Goal: Task Accomplishment & Management: Manage account settings

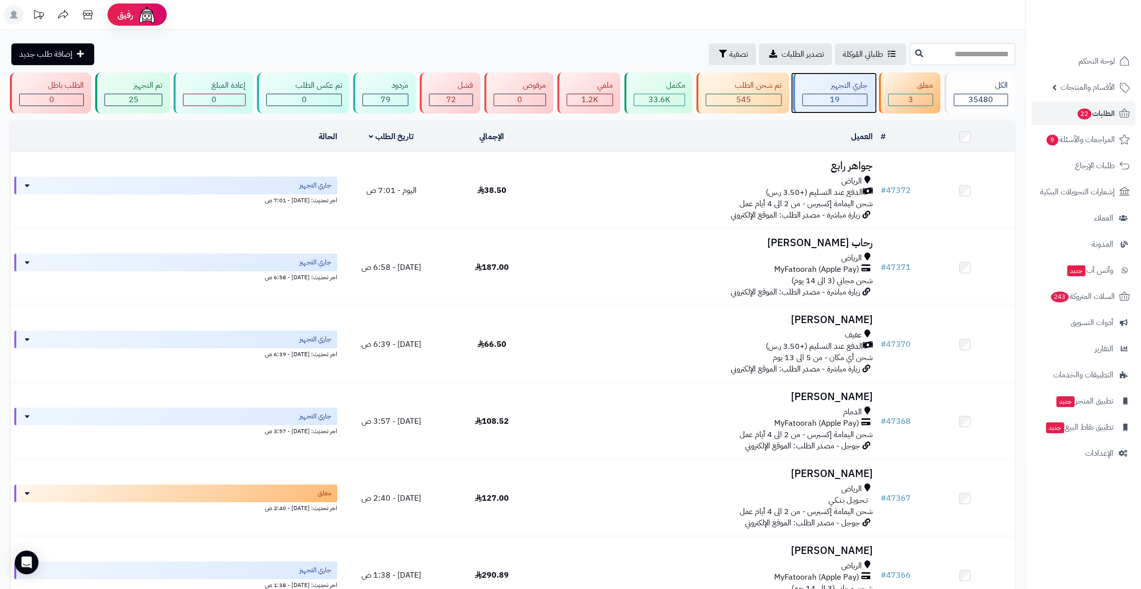
click at [857, 106] on div "جاري التجهيز 19" at bounding box center [834, 92] width 82 height 41
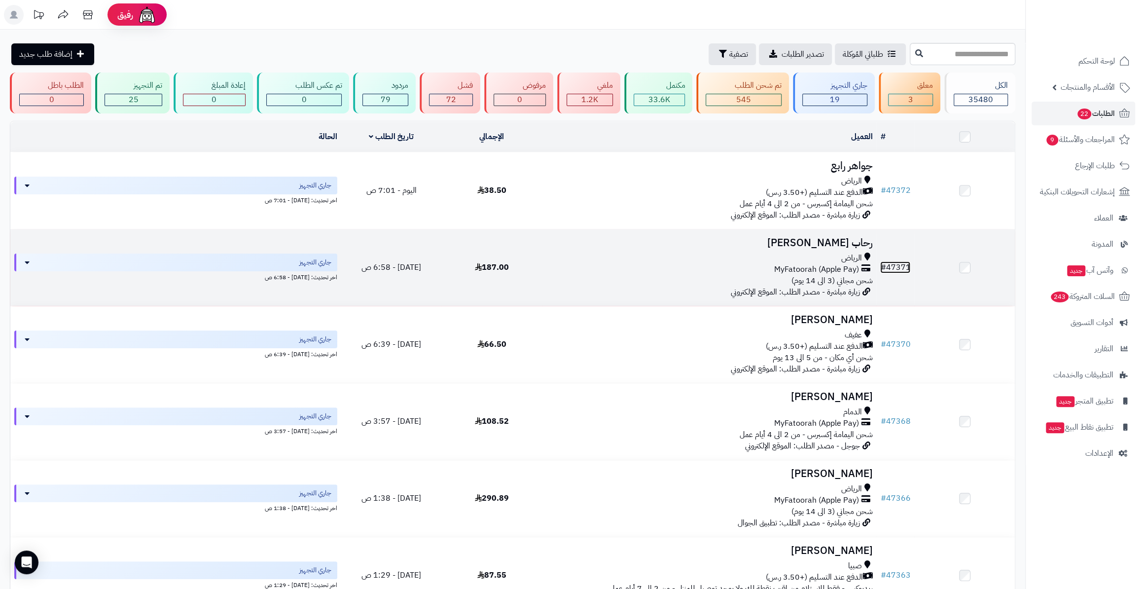
click at [900, 261] on link "# 47371" at bounding box center [895, 267] width 30 height 12
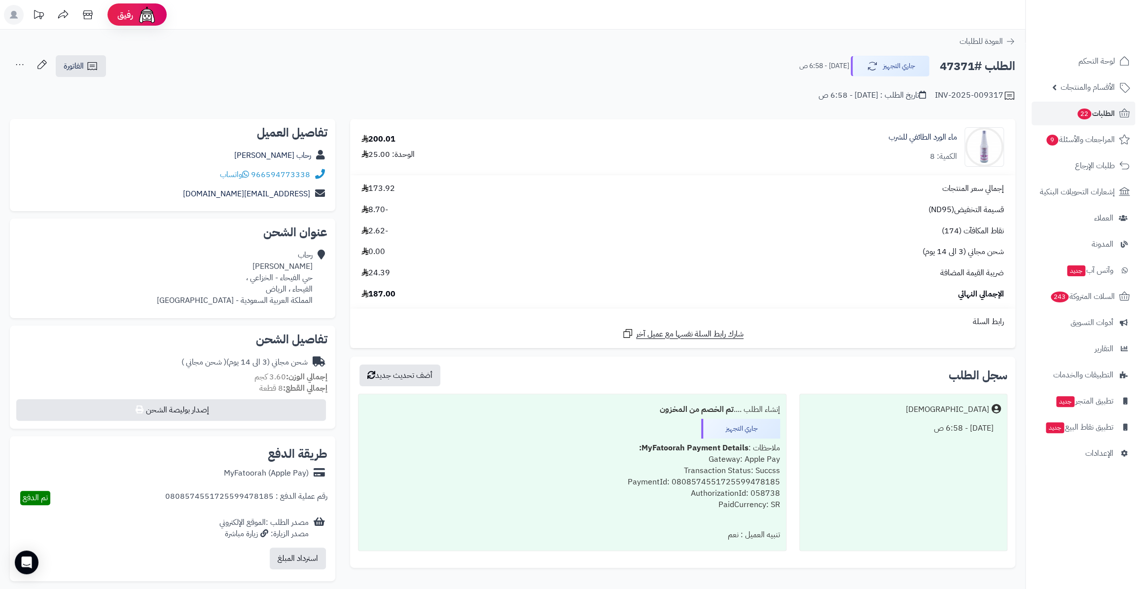
click at [282, 161] on div "رحاب عبدالعزيز" at bounding box center [173, 155] width 310 height 19
click at [275, 156] on link "رحاب عبدالعزيز" at bounding box center [272, 155] width 77 height 12
click at [1061, 125] on ul "لوحة التحكم الأقسام والمنتجات المنتجات الأقسام الماركات مواصفات المنتجات مواصفا…" at bounding box center [1083, 257] width 115 height 416
click at [1088, 148] on link "المراجعات والأسئلة 9" at bounding box center [1083, 140] width 104 height 24
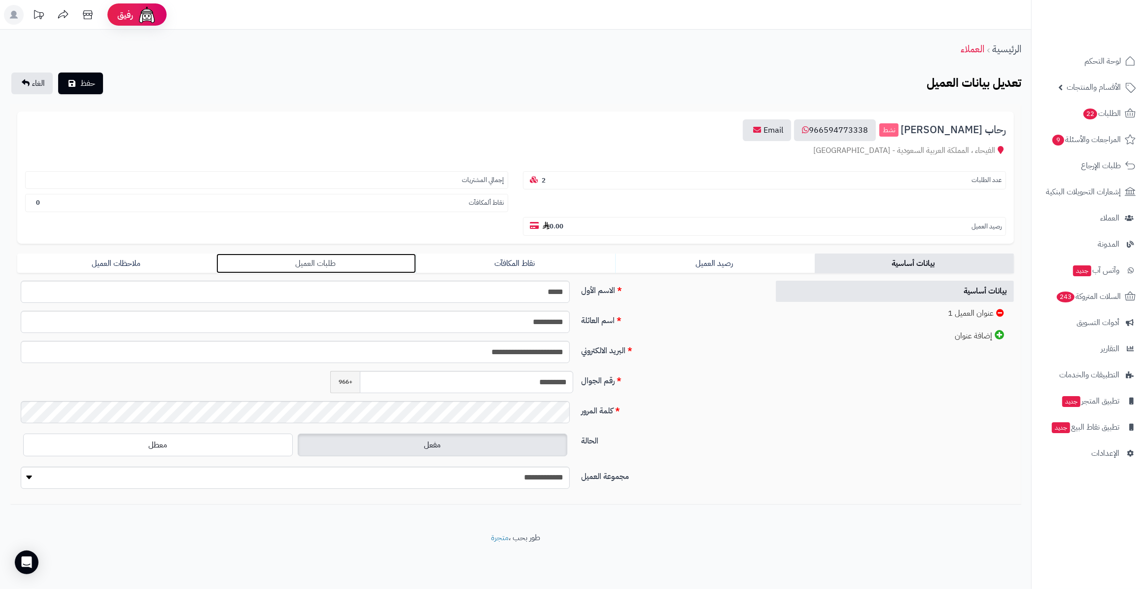
click at [278, 253] on link "طلبات العميل" at bounding box center [315, 263] width 199 height 20
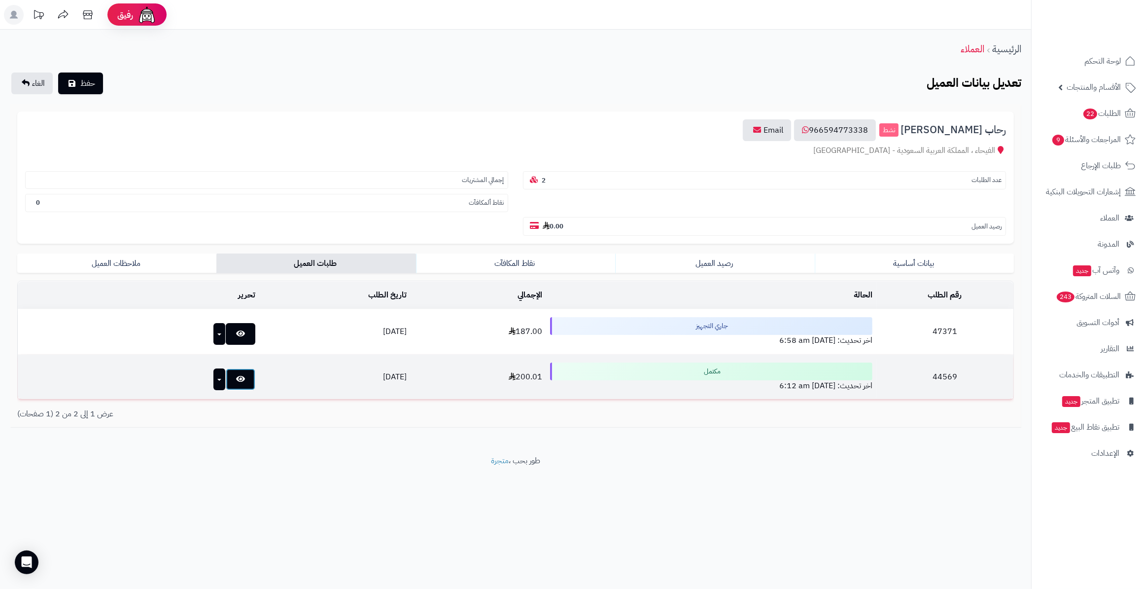
click at [236, 375] on icon at bounding box center [240, 379] width 9 height 8
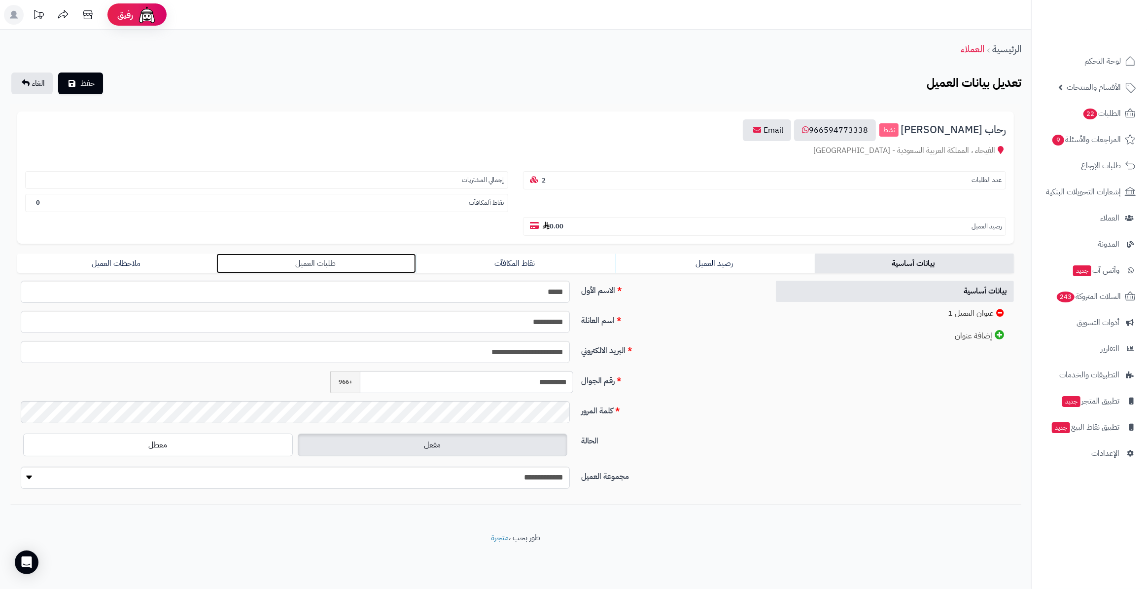
click at [241, 253] on link "طلبات العميل" at bounding box center [315, 263] width 199 height 20
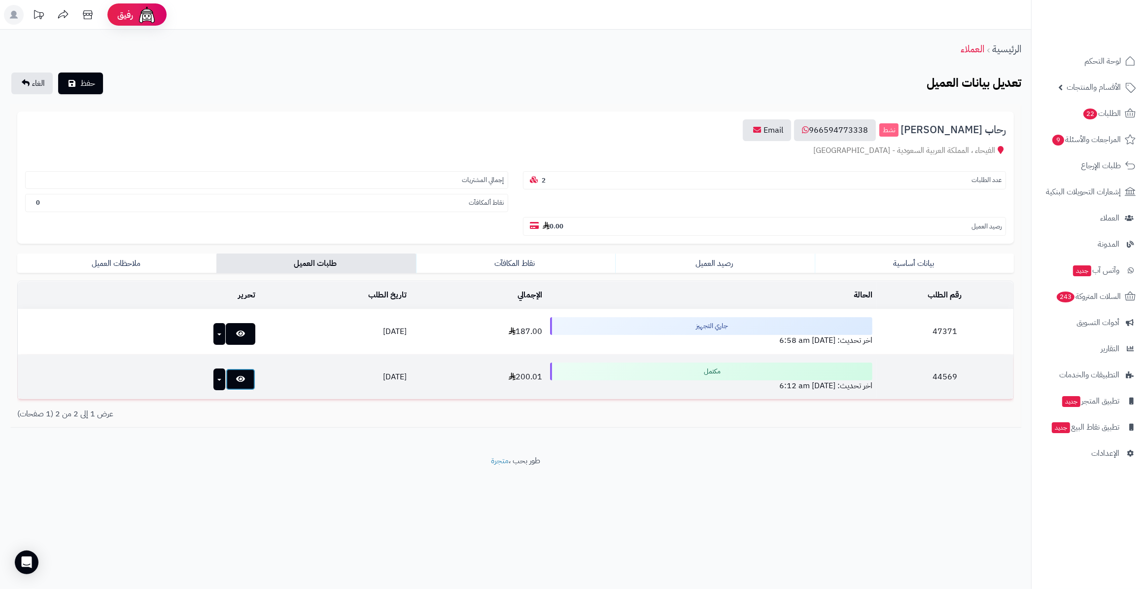
click at [236, 375] on icon at bounding box center [240, 379] width 9 height 8
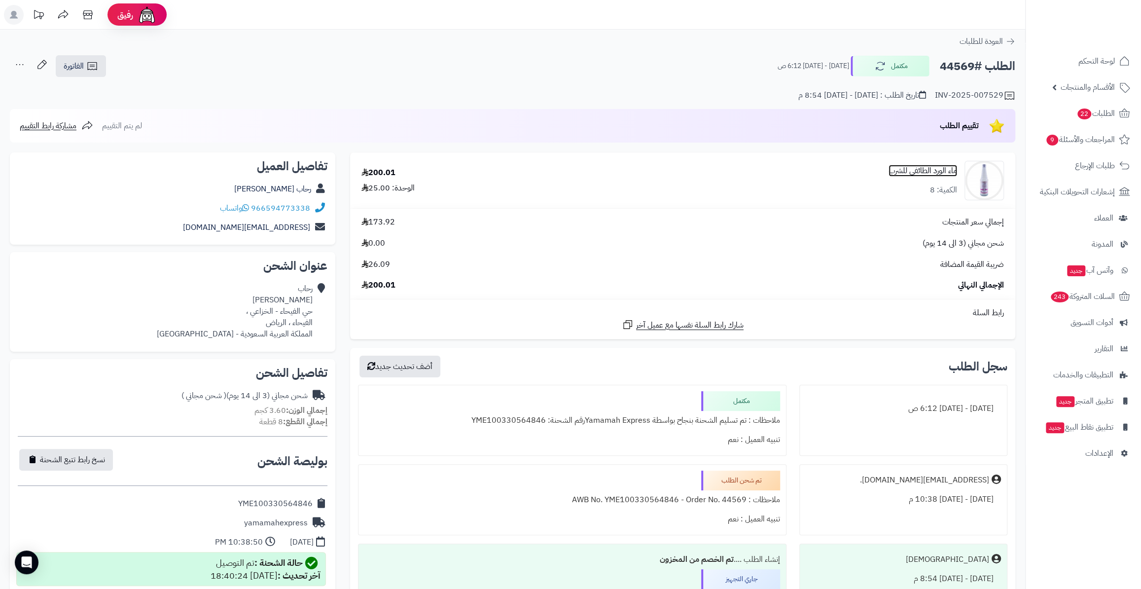
click at [926, 167] on link "ماء الورد الطائفي للشرب" at bounding box center [923, 170] width 69 height 11
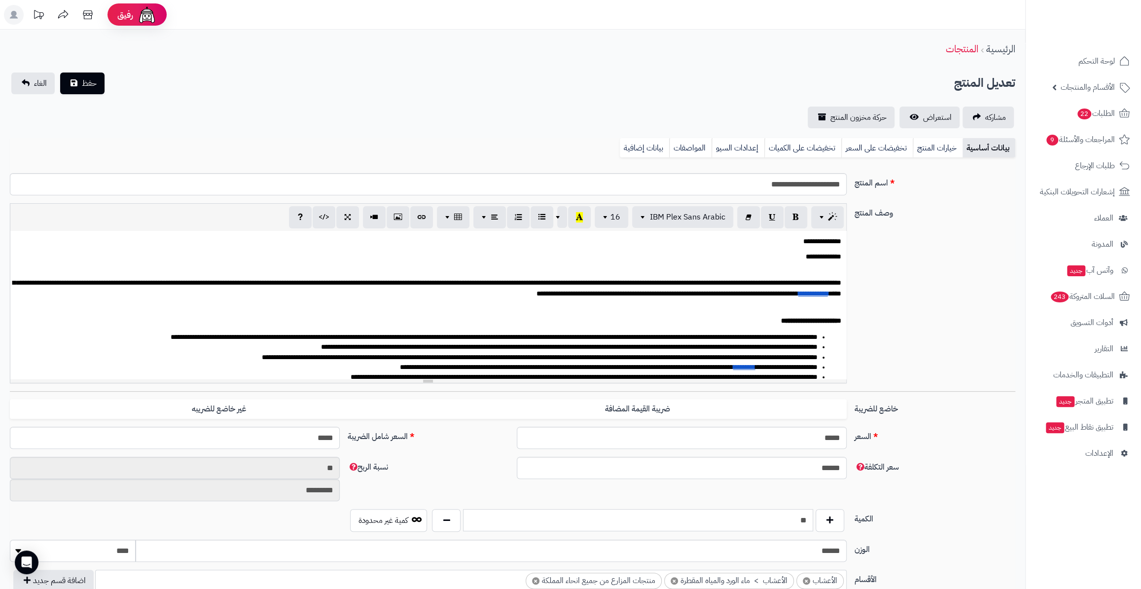
drag, startPoint x: 767, startPoint y: 520, endPoint x: 849, endPoint y: 518, distance: 82.4
click at [849, 518] on div "** كمية غير محدودة" at bounding box center [597, 520] width 507 height 23
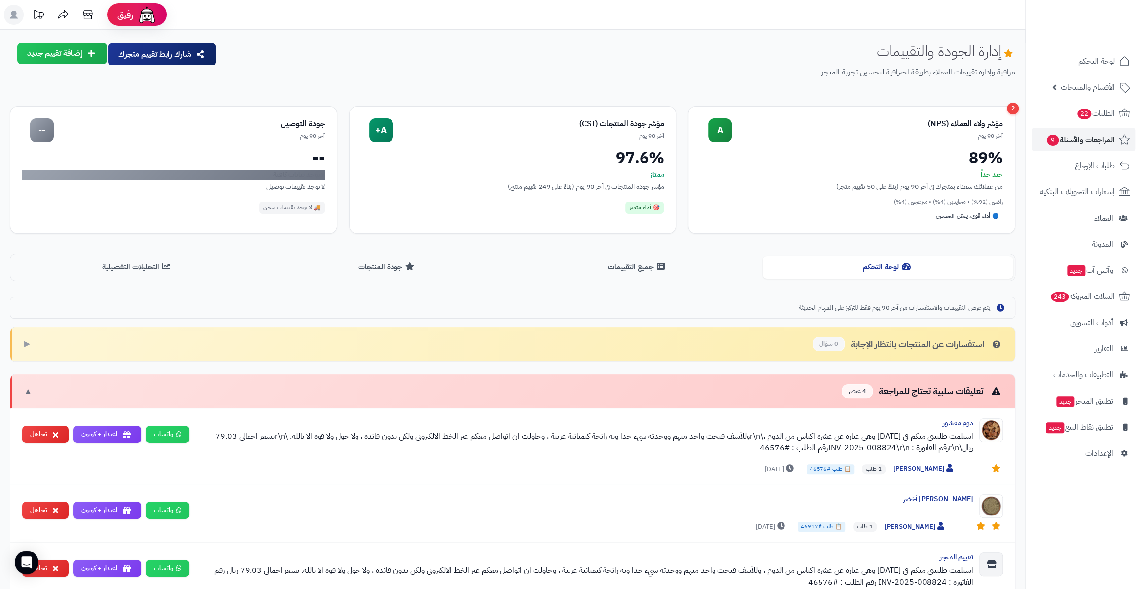
click at [565, 285] on div "إدارة الجودة والتقييمات مراقبة وإدارة تقييمات العملاء بطريقة احترافية لتحسين تج…" at bounding box center [512, 531] width 1025 height 976
click at [565, 275] on button "جميع التقييمات" at bounding box center [638, 266] width 250 height 22
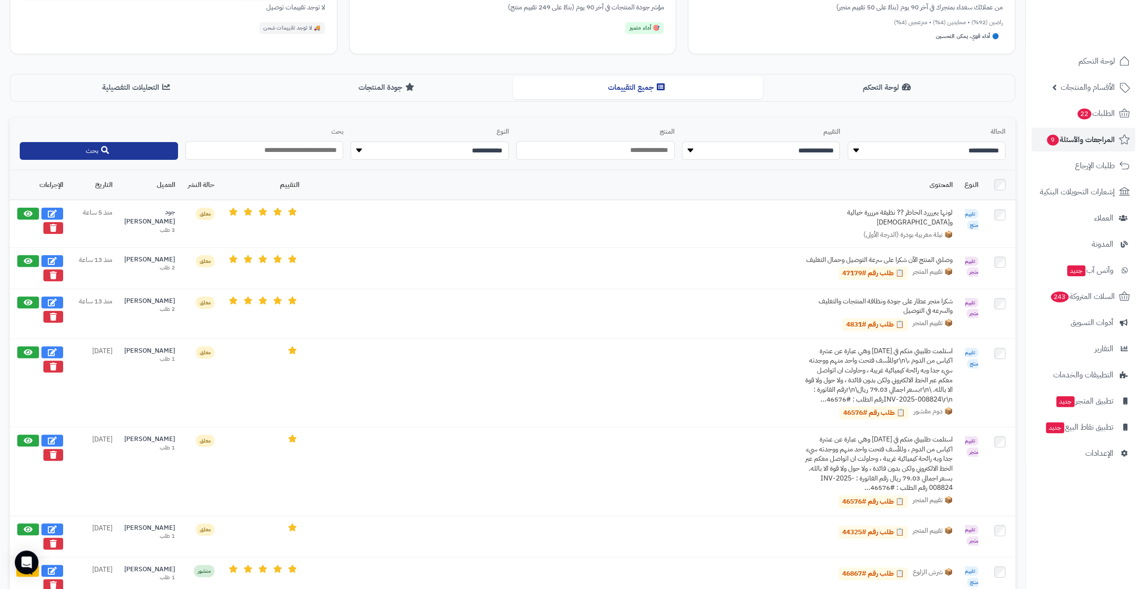
scroll to position [179, 0]
click at [934, 151] on select "**********" at bounding box center [927, 151] width 158 height 19
select select "*******"
click at [848, 142] on select "**********" at bounding box center [927, 151] width 158 height 19
click at [33, 158] on button "بحث" at bounding box center [99, 151] width 158 height 18
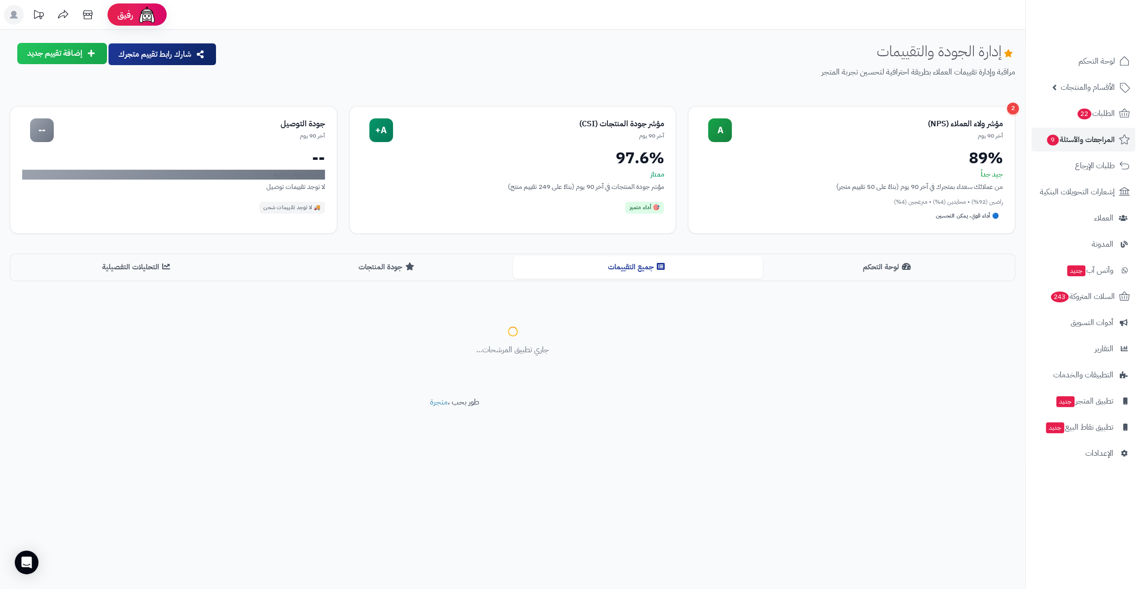
scroll to position [0, 0]
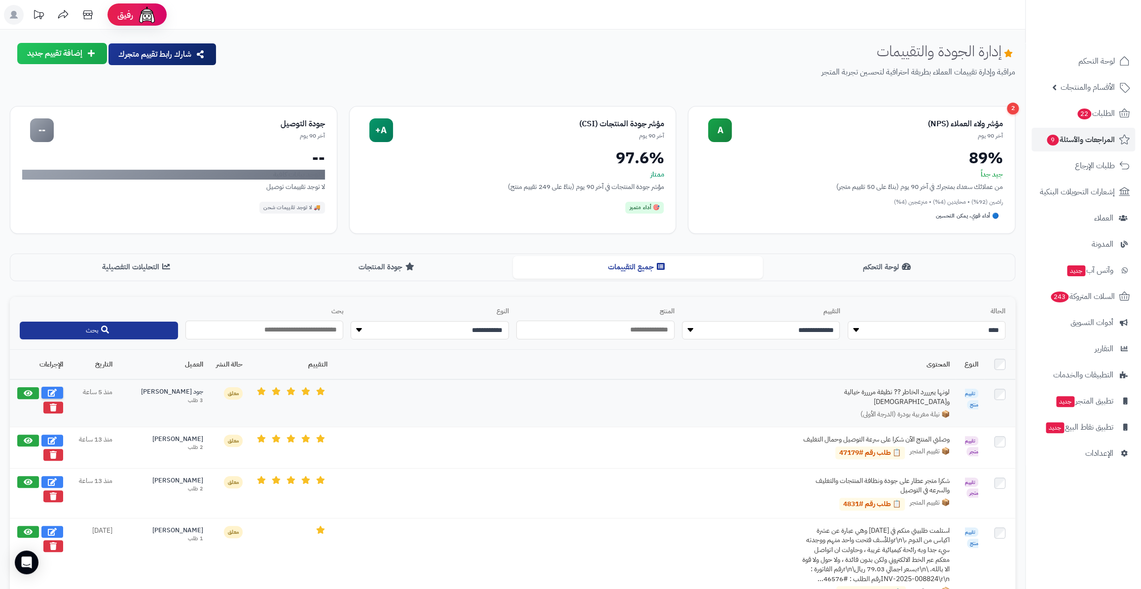
click at [48, 389] on icon at bounding box center [52, 393] width 9 height 8
select select "*"
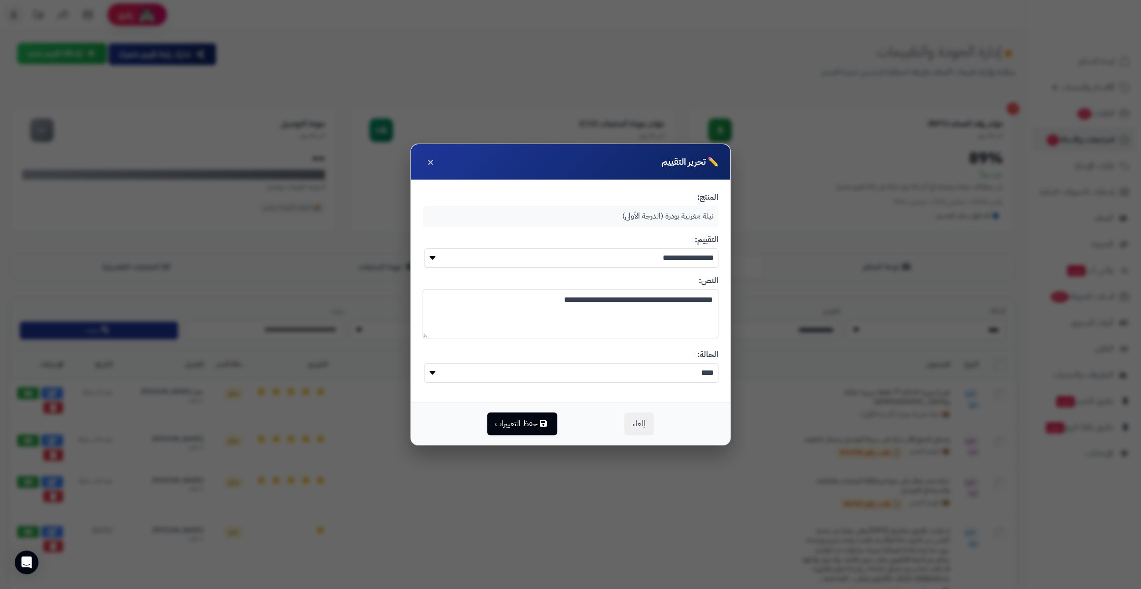
click at [649, 301] on textarea "**********" at bounding box center [571, 313] width 296 height 49
type textarea "**********"
click at [536, 420] on button "حفظ التغييرات" at bounding box center [522, 423] width 70 height 23
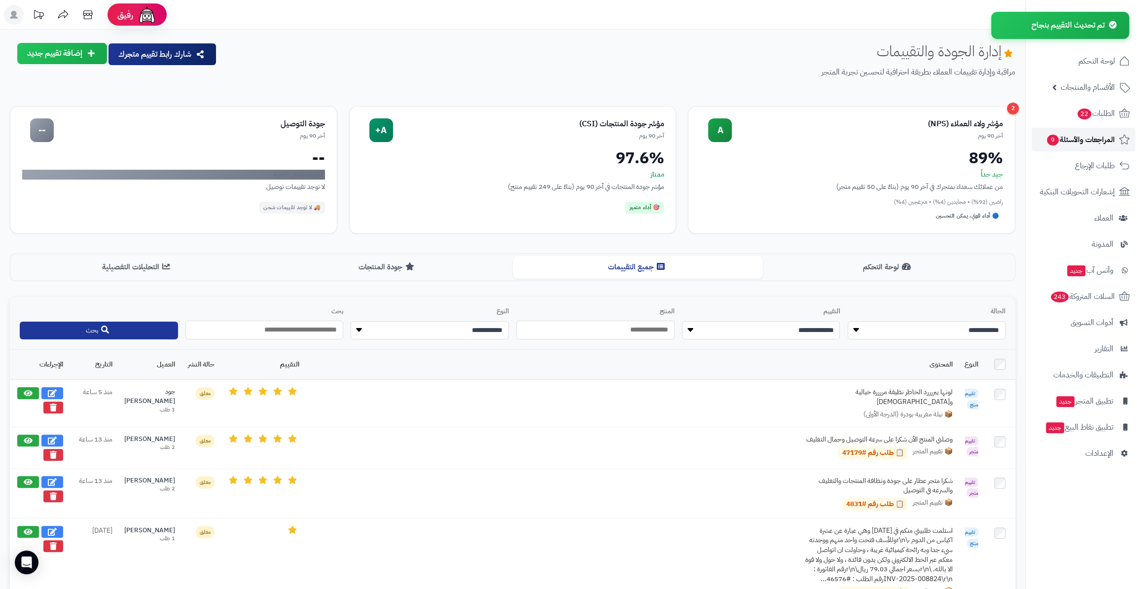
click at [1090, 135] on span "المراجعات والأسئلة 9" at bounding box center [1080, 140] width 69 height 14
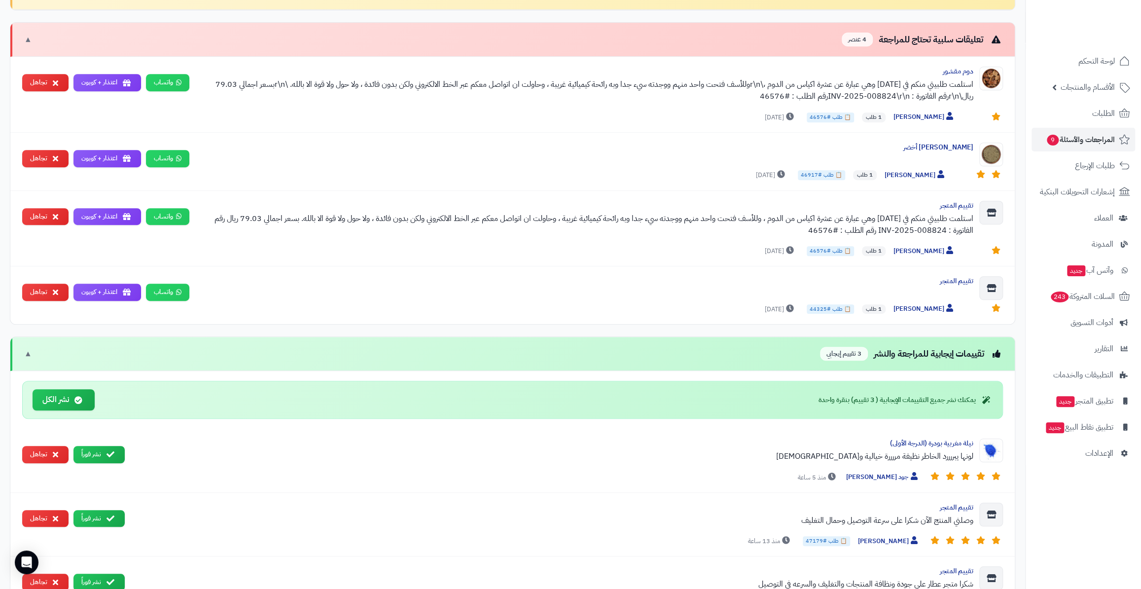
scroll to position [448, 0]
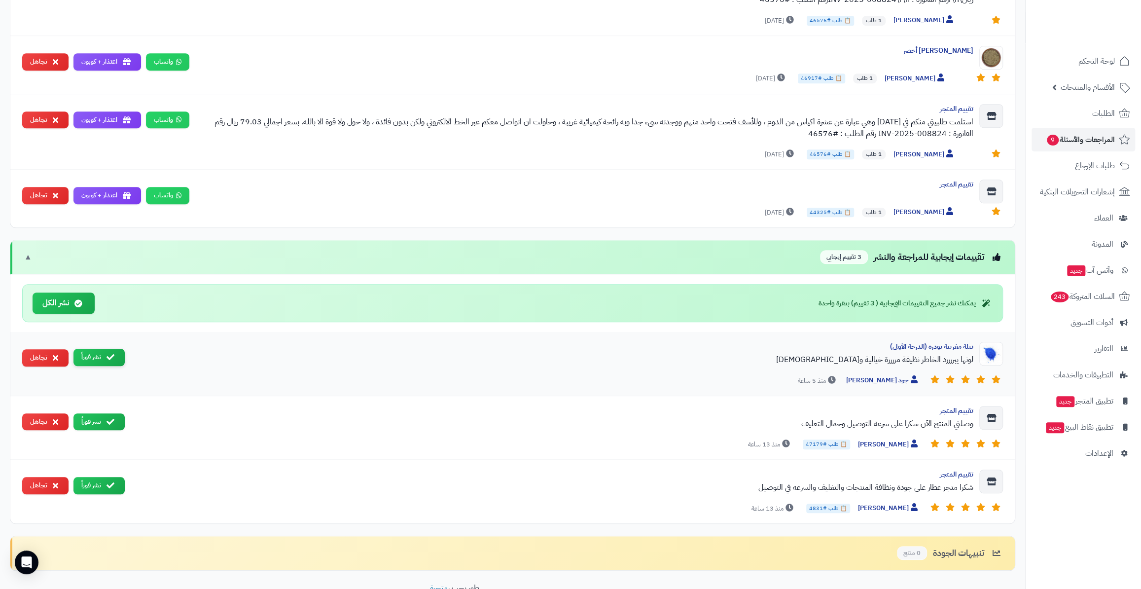
click at [115, 353] on button "نشر فوراً" at bounding box center [98, 357] width 51 height 17
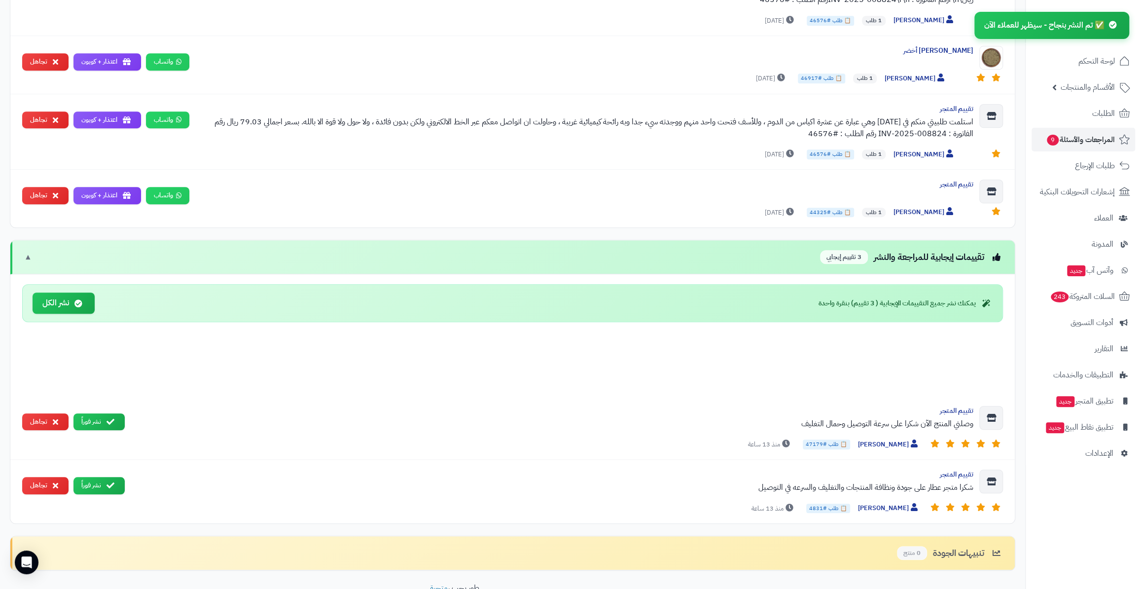
scroll to position [444, 0]
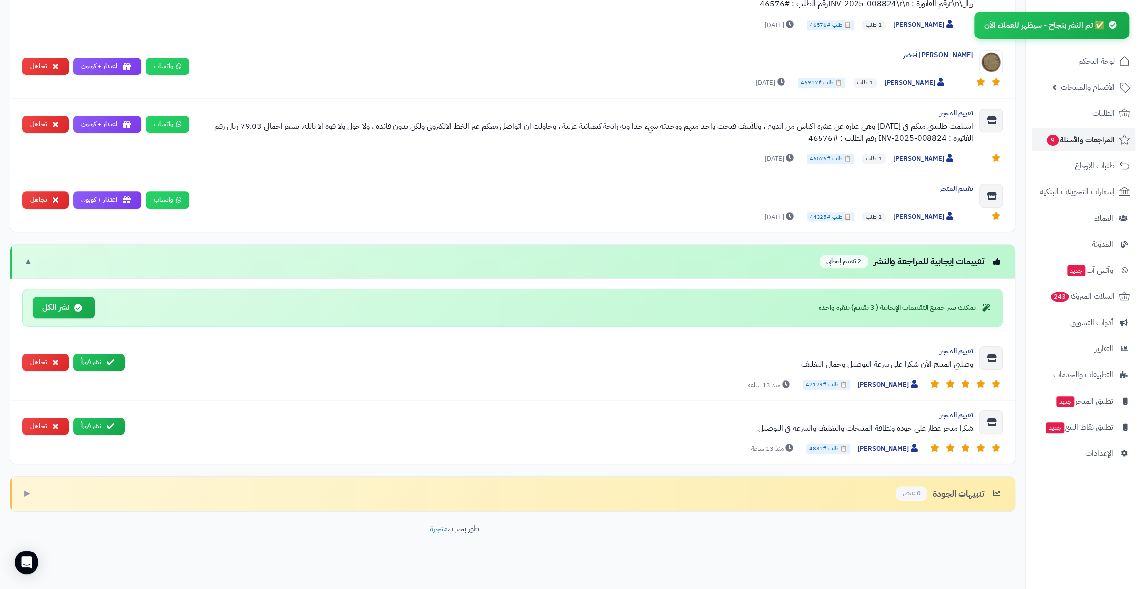
click at [115, 354] on button "نشر فوراً" at bounding box center [98, 362] width 51 height 17
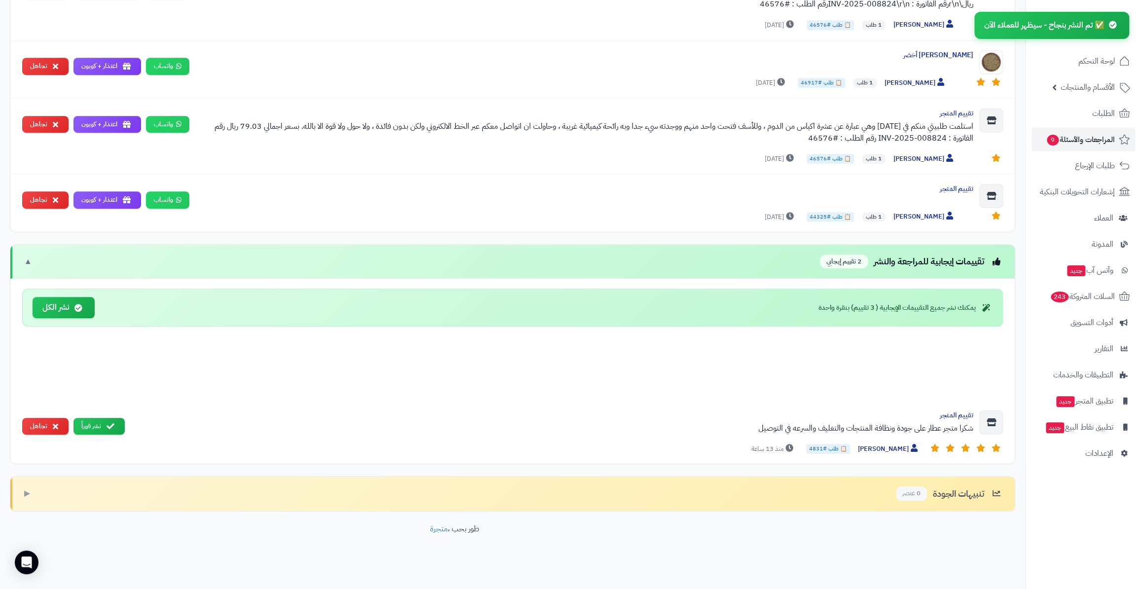
scroll to position [380, 0]
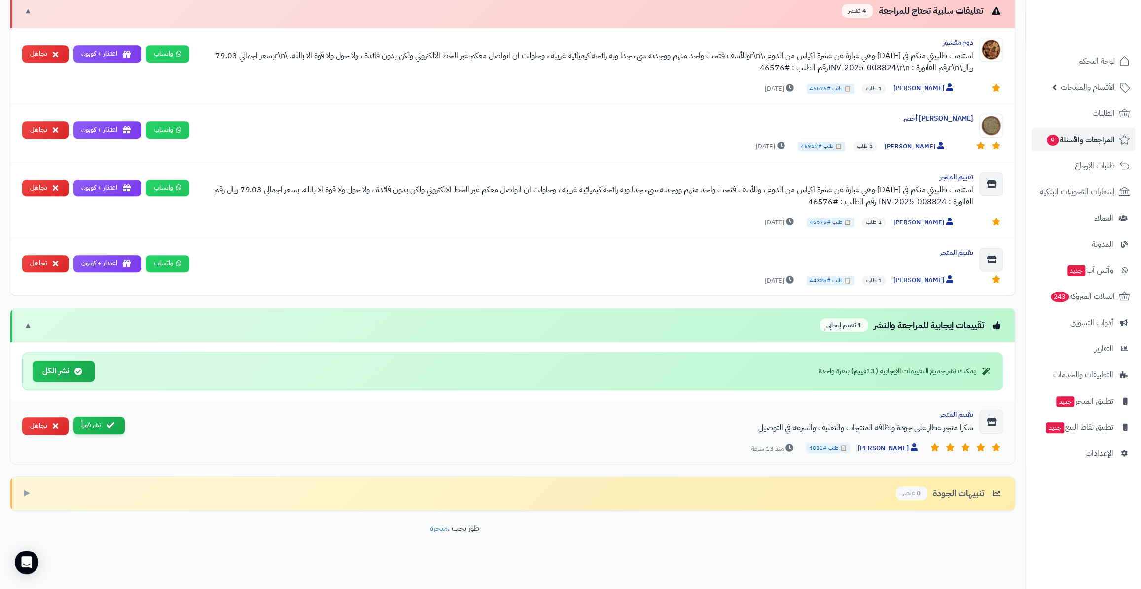
click at [117, 429] on button "نشر فوراً" at bounding box center [98, 425] width 51 height 17
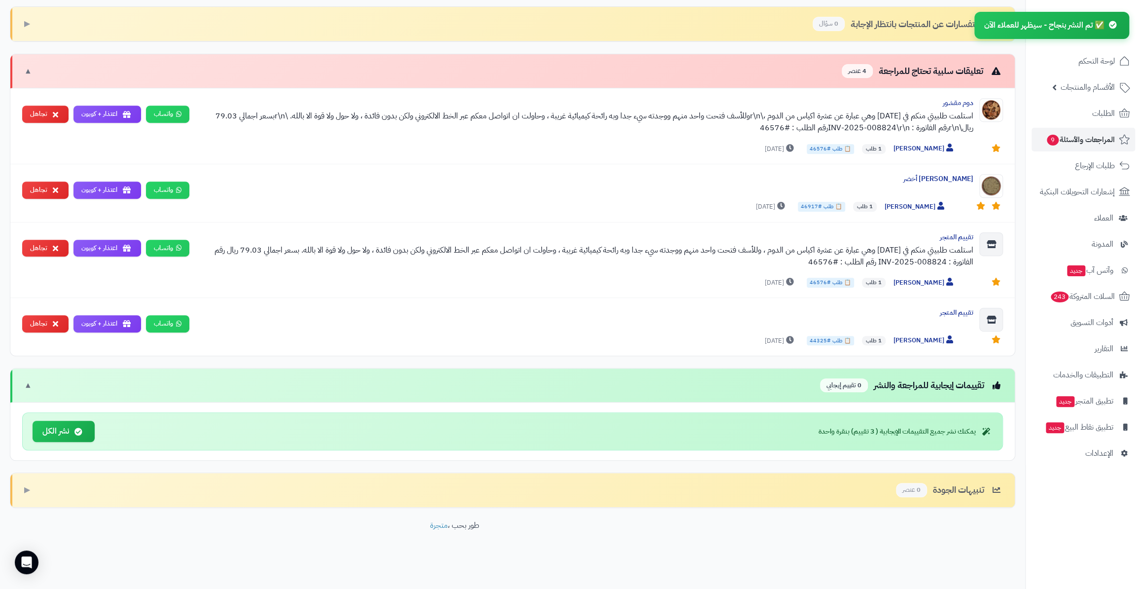
scroll to position [317, 0]
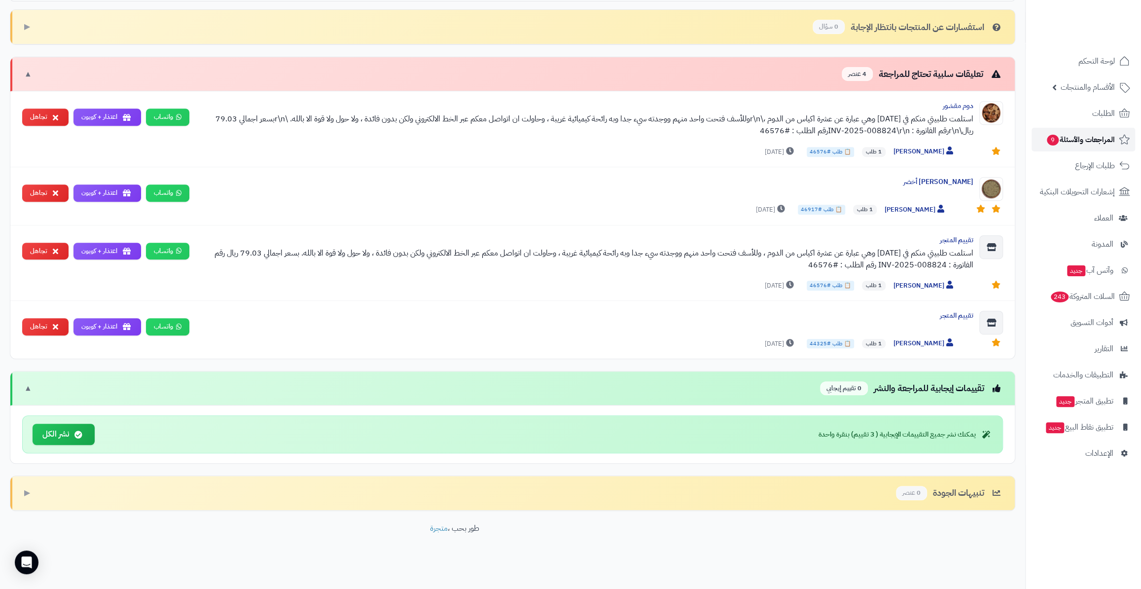
click at [1101, 142] on span "المراجعات والأسئلة 9" at bounding box center [1080, 140] width 69 height 14
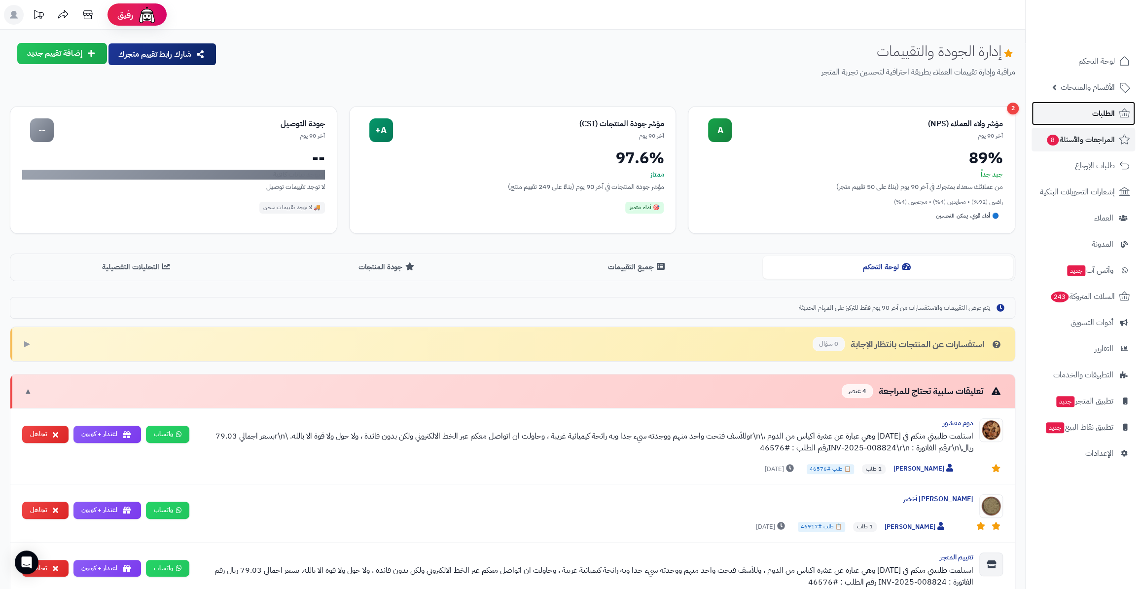
click at [1091, 114] on link "الطلبات" at bounding box center [1083, 114] width 104 height 24
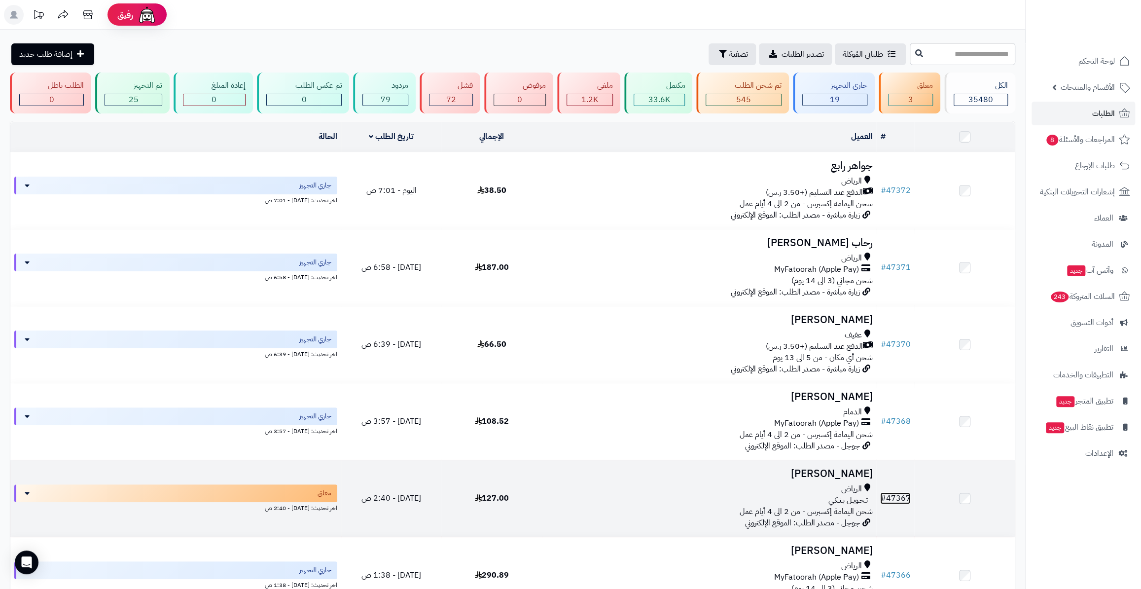
click at [909, 493] on link "# 47367" at bounding box center [895, 498] width 30 height 12
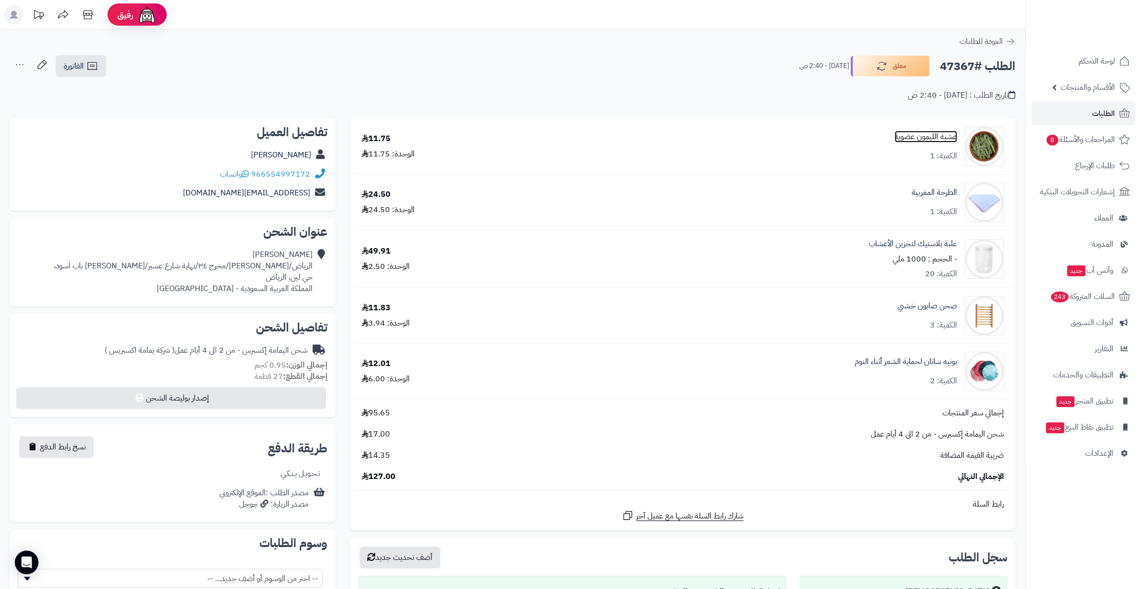
click at [901, 131] on link "عشبة الليمون عضوية" at bounding box center [925, 136] width 63 height 11
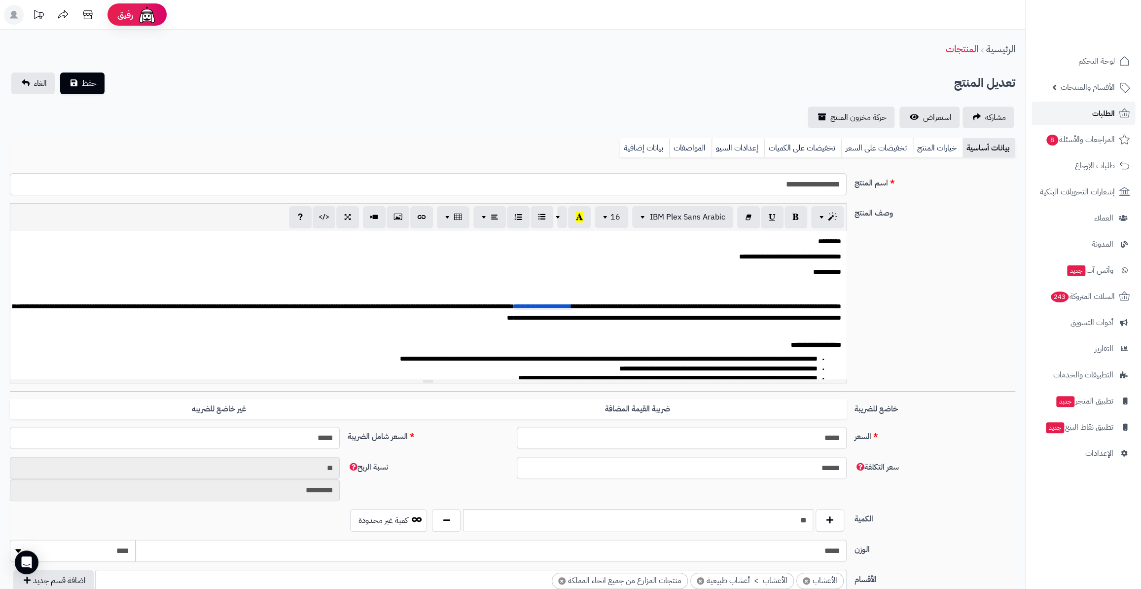
click at [1075, 111] on link "الطلبات" at bounding box center [1083, 114] width 104 height 24
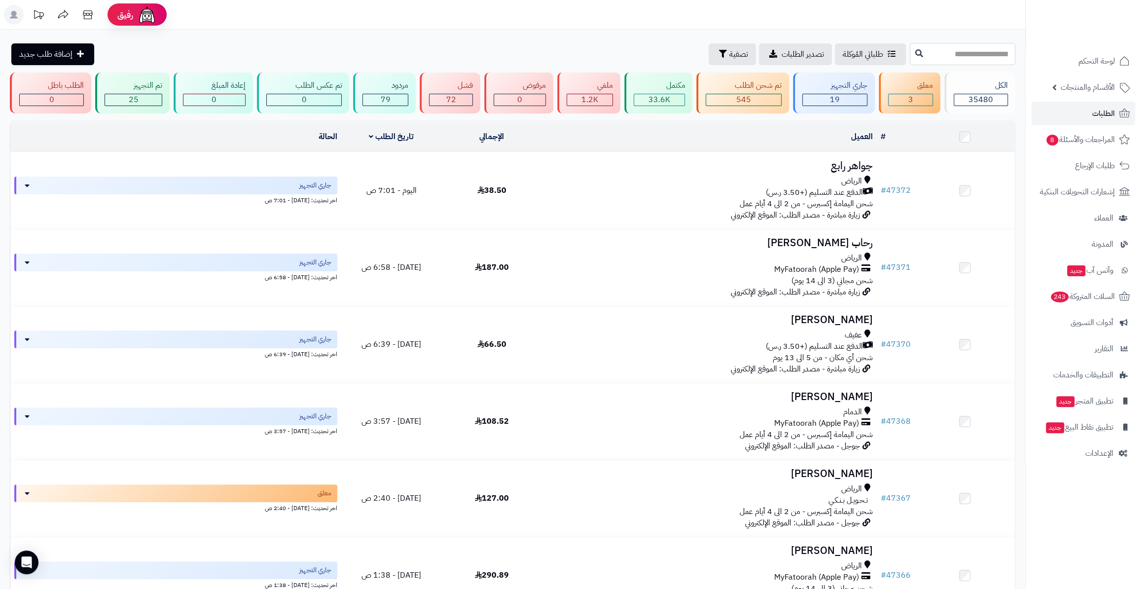
click at [963, 49] on input "text" at bounding box center [963, 54] width 106 height 22
click at [1070, 80] on link "الأقسام والمنتجات" at bounding box center [1083, 87] width 104 height 24
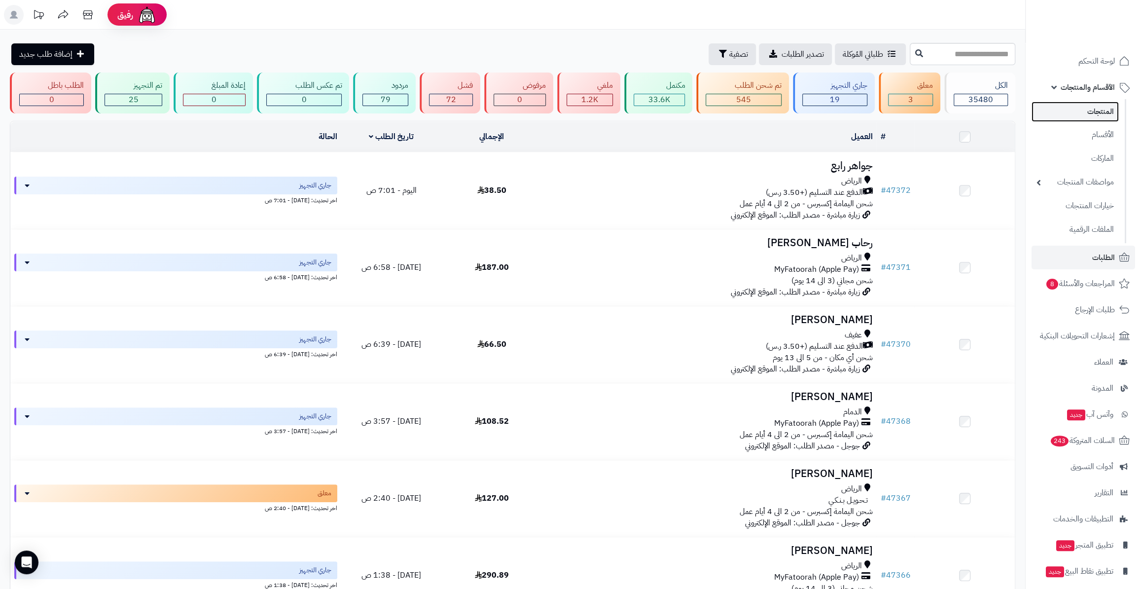
click at [1091, 118] on link "المنتجات" at bounding box center [1074, 112] width 87 height 20
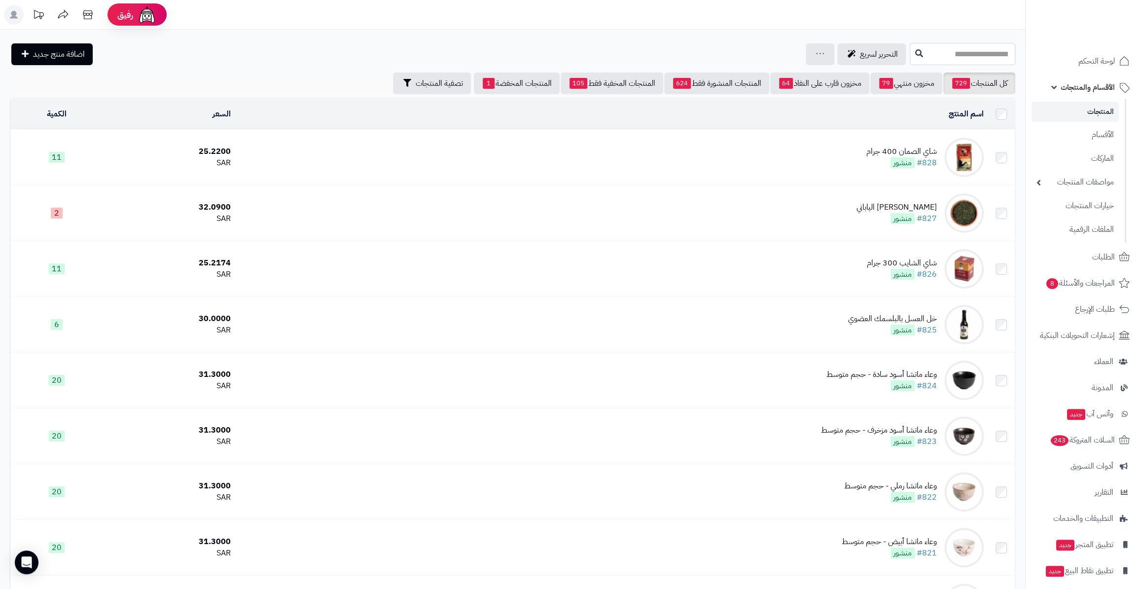
click at [986, 49] on input "text" at bounding box center [963, 54] width 106 height 22
type input "********"
click at [981, 75] on link "ورق الليمون العضوي" at bounding box center [963, 78] width 106 height 18
type input "**"
click at [955, 23] on header "رفيق ! الطلبات معالجة مكتمل إرجاع المنتجات العملاء المتواجدون الان 48228 عملاء …" at bounding box center [570, 15] width 1141 height 30
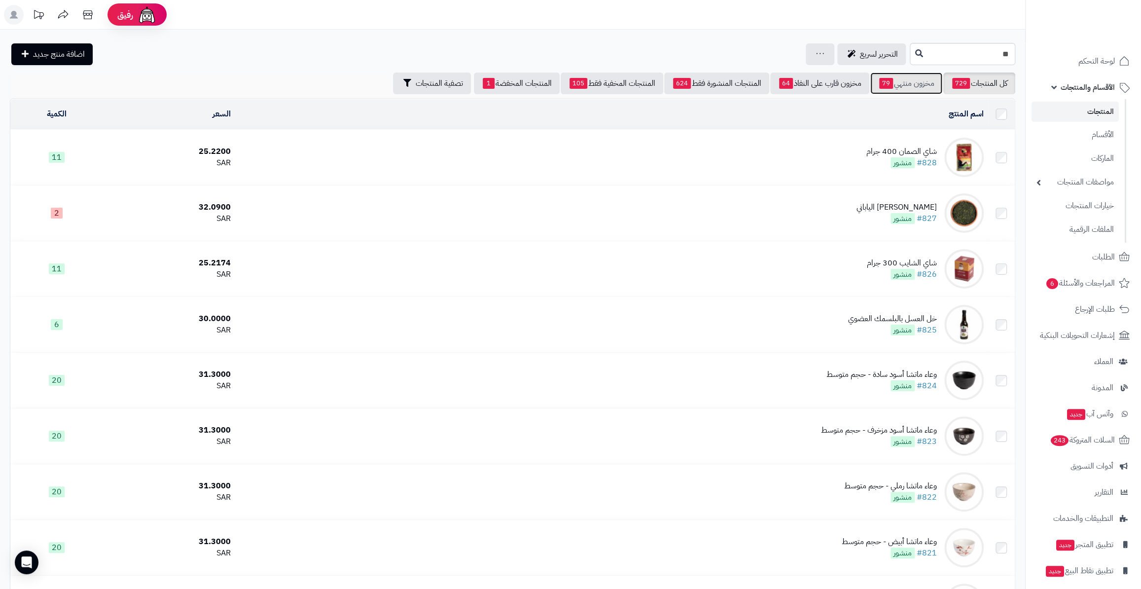
click at [882, 79] on span "79" at bounding box center [886, 83] width 14 height 11
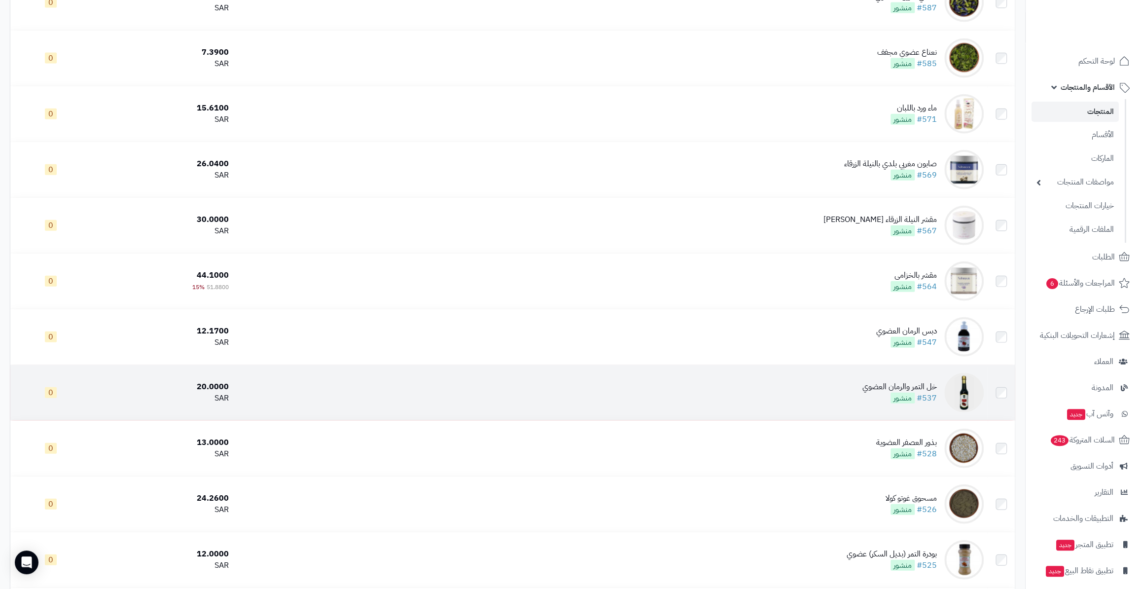
scroll to position [1883, 0]
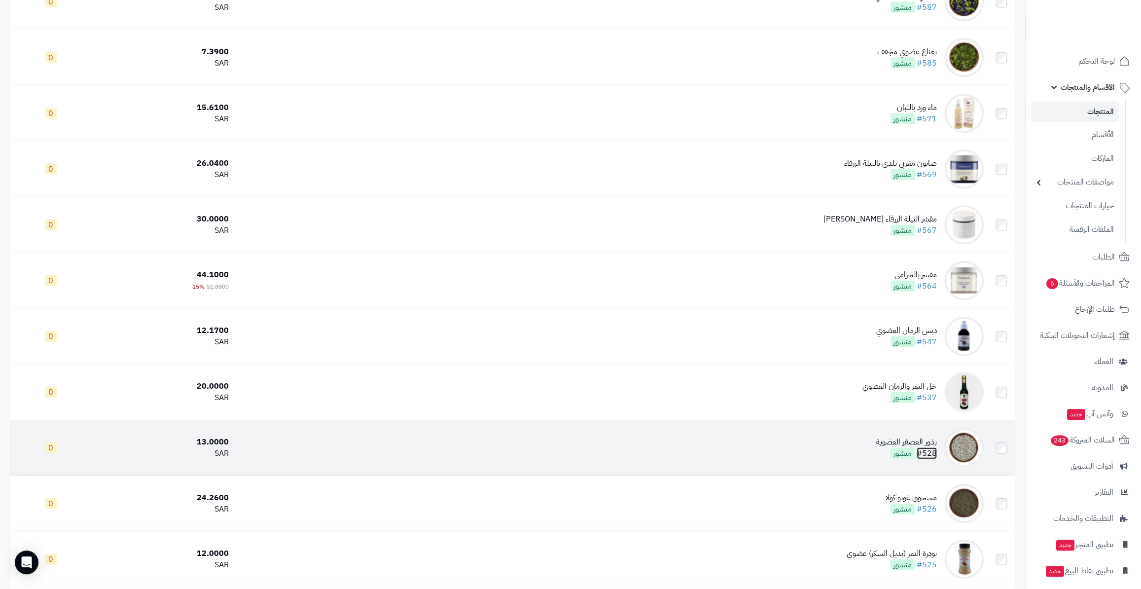
click at [937, 448] on link "#528" at bounding box center [927, 453] width 20 height 12
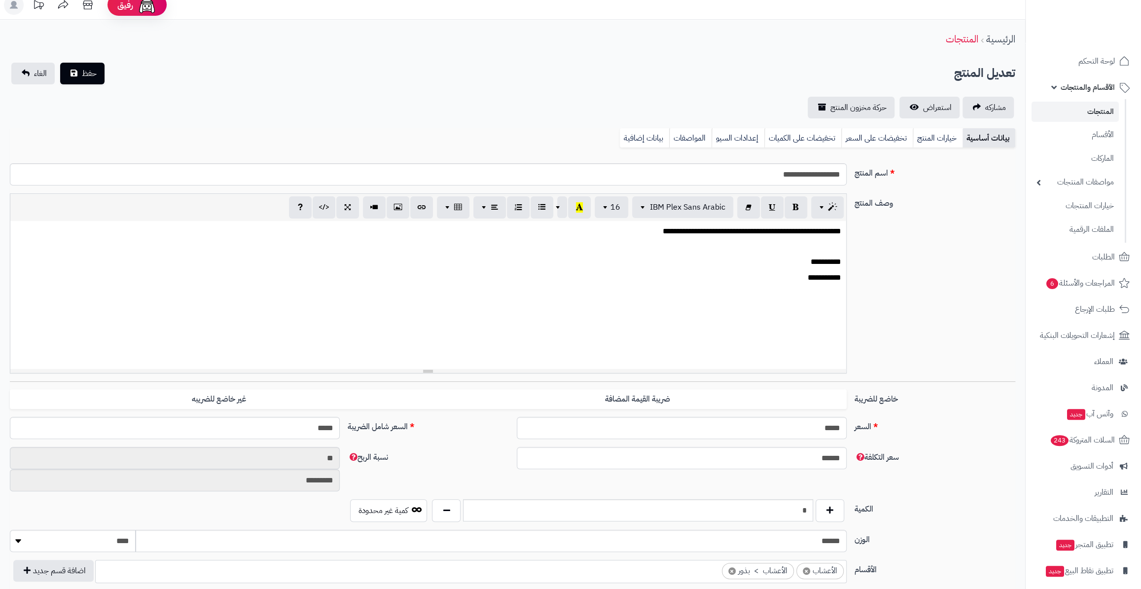
scroll to position [358, 0]
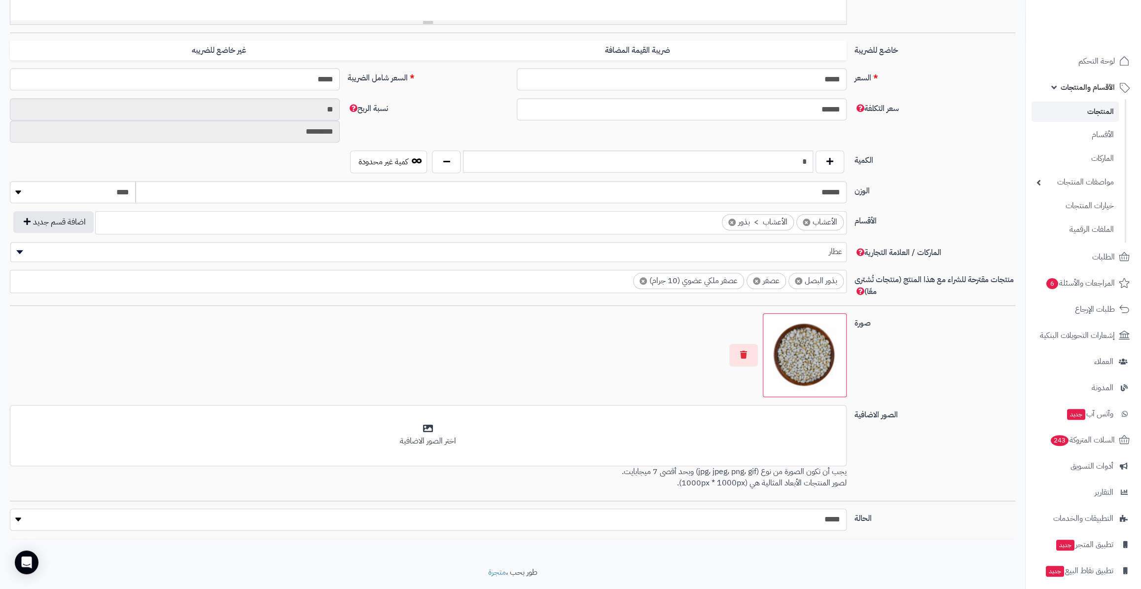
click at [790, 515] on select "***** ****" at bounding box center [428, 519] width 836 height 22
select select "*"
click at [10, 508] on select "***** ****" at bounding box center [428, 519] width 836 height 22
click at [828, 165] on button "button" at bounding box center [830, 161] width 29 height 23
type input "*"
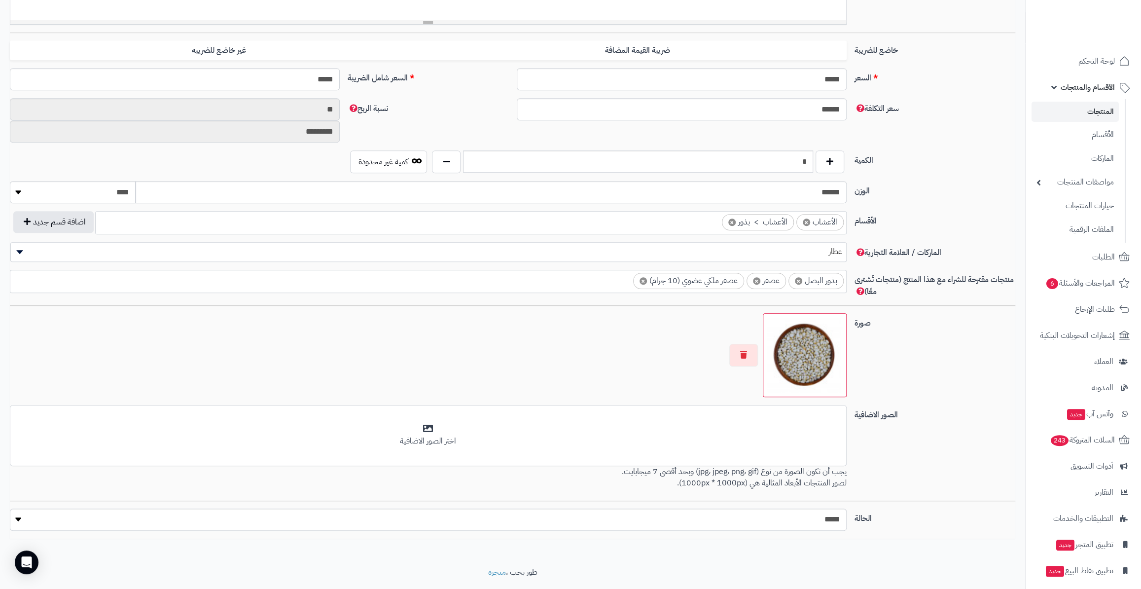
scroll to position [44, 0]
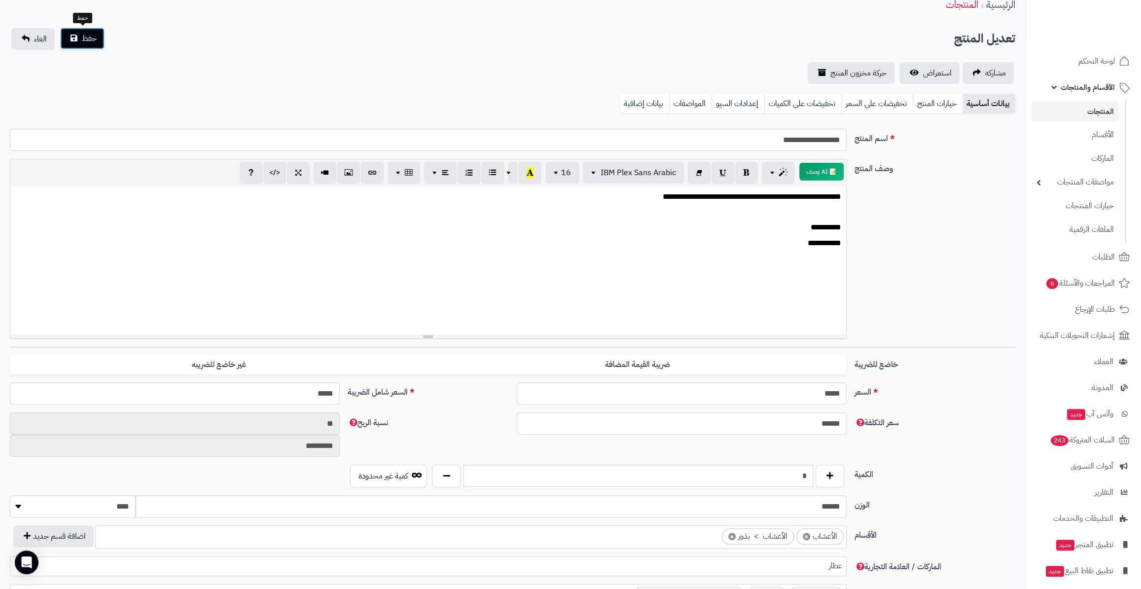
click at [91, 33] on span "حفظ" at bounding box center [89, 39] width 15 height 12
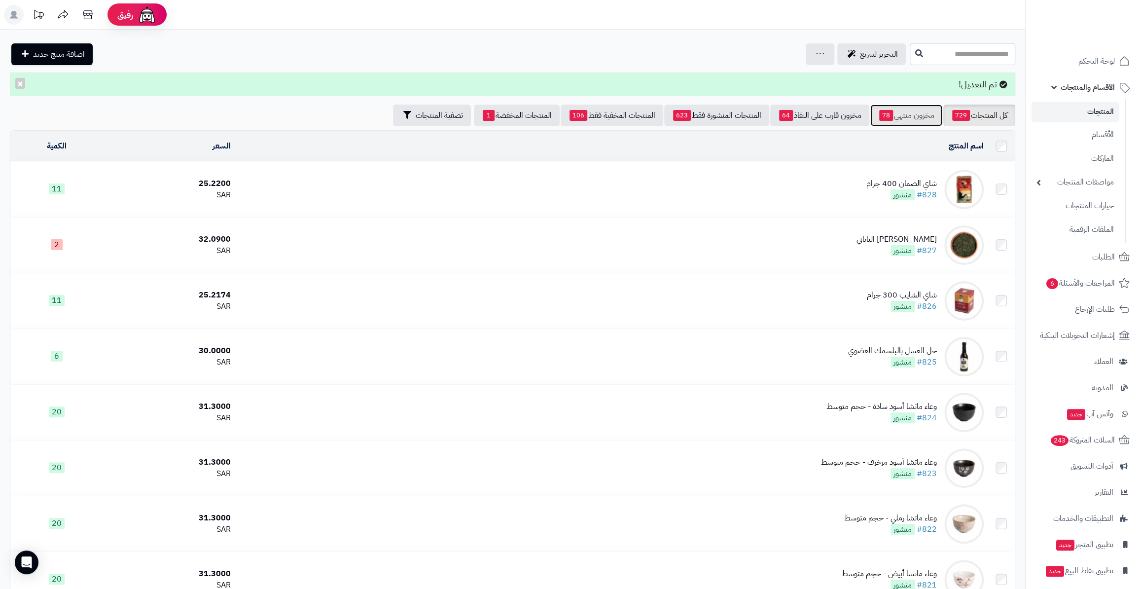
click at [895, 113] on link "مخزون منتهي 78" at bounding box center [906, 116] width 72 height 22
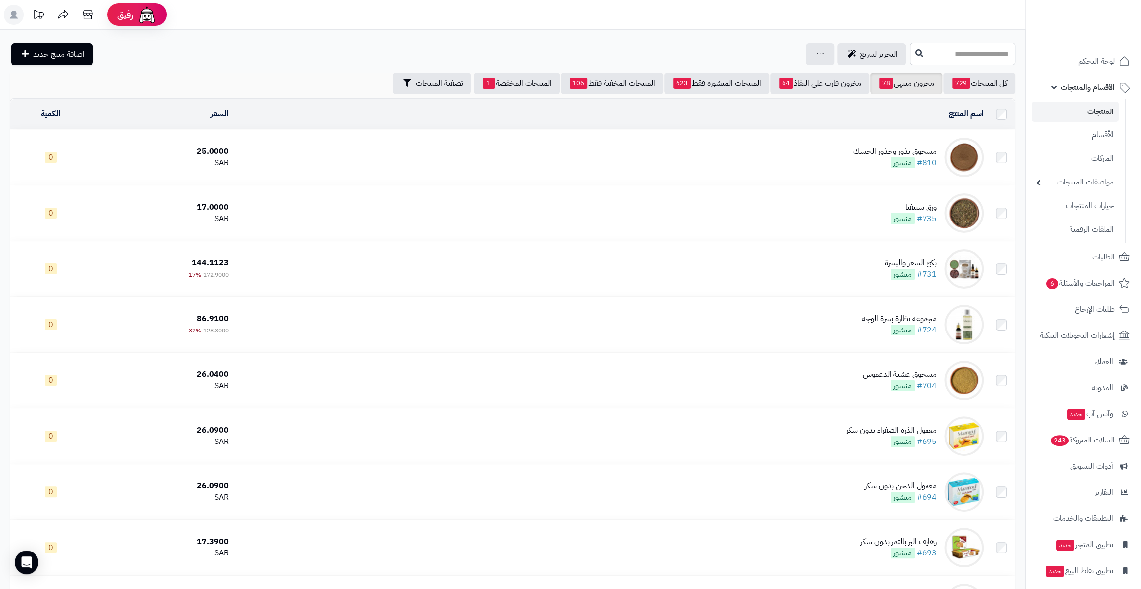
click at [944, 44] on input "text" at bounding box center [963, 54] width 106 height 22
type input "****"
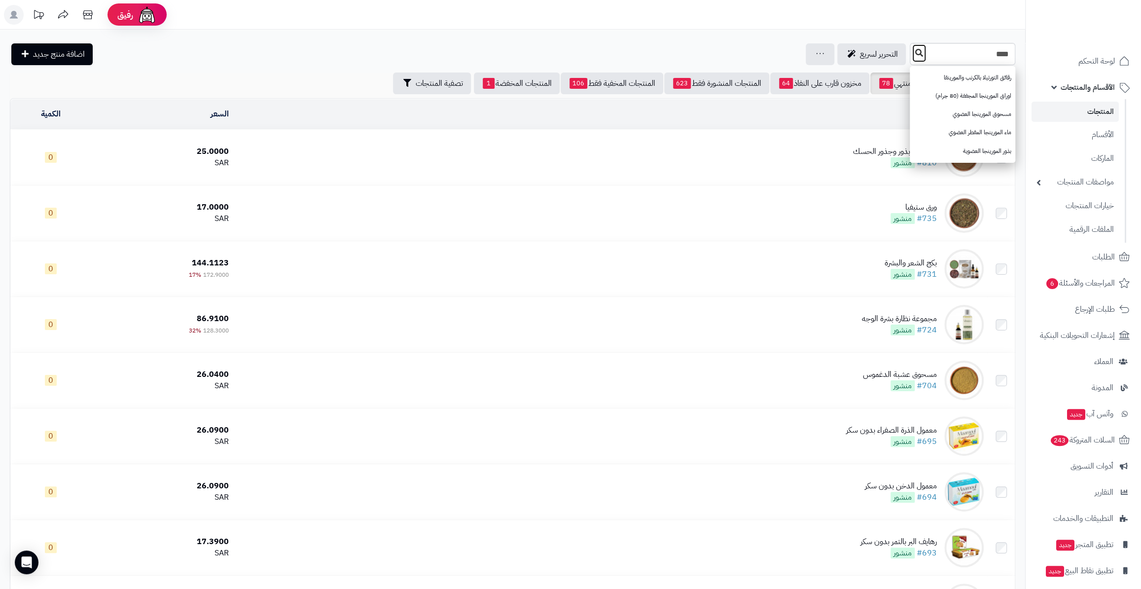
click at [912, 52] on button at bounding box center [919, 53] width 15 height 19
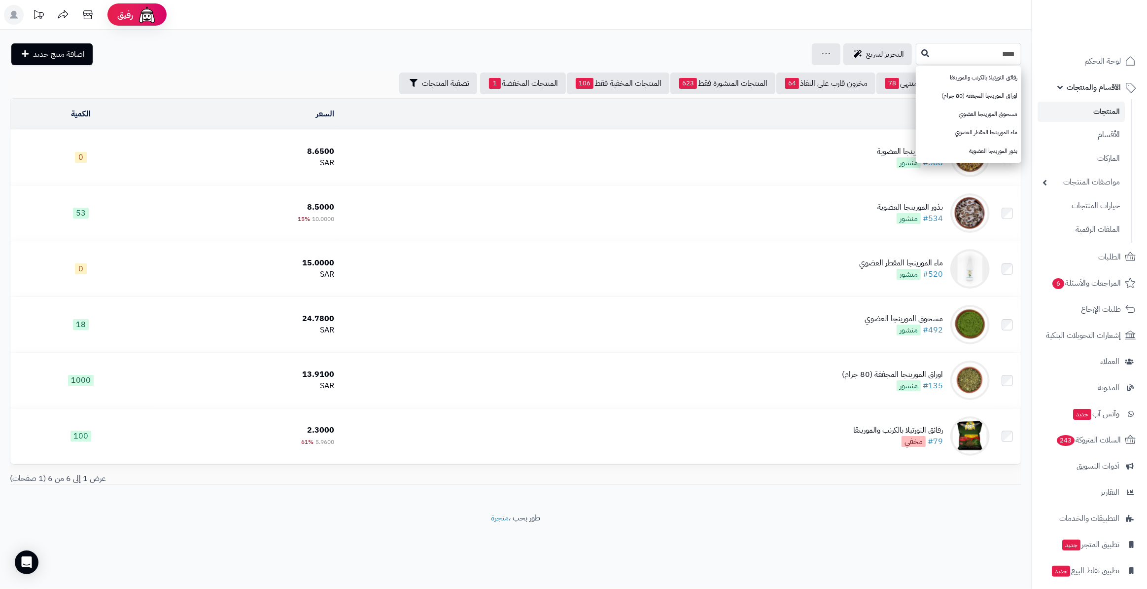
drag, startPoint x: 949, startPoint y: 53, endPoint x: 1025, endPoint y: 60, distance: 76.2
click at [1025, 60] on div "**** رقائق التورتيلا بالكرنب والمورينقا اوراق المورينجا المجففة (80 جرام) مسحوق…" at bounding box center [515, 54] width 1031 height 22
type input "****"
click at [918, 49] on button at bounding box center [925, 53] width 15 height 19
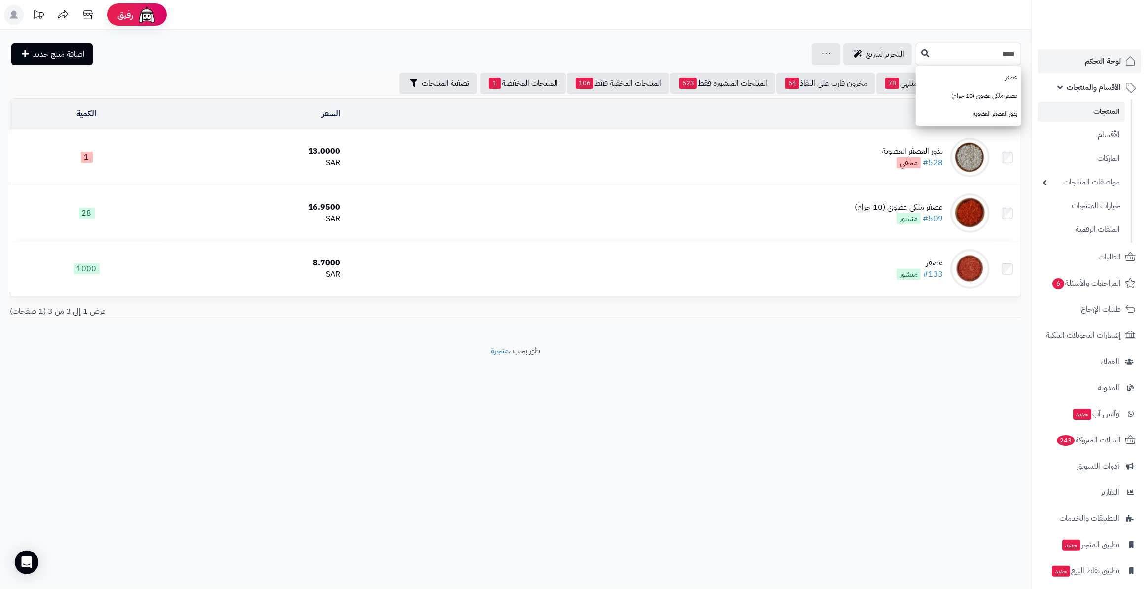
drag, startPoint x: 954, startPoint y: 51, endPoint x: 1061, endPoint y: 50, distance: 107.0
click at [1061, 50] on div "**********" at bounding box center [573, 294] width 1147 height 589
type input "*****"
click at [918, 49] on button at bounding box center [925, 53] width 15 height 19
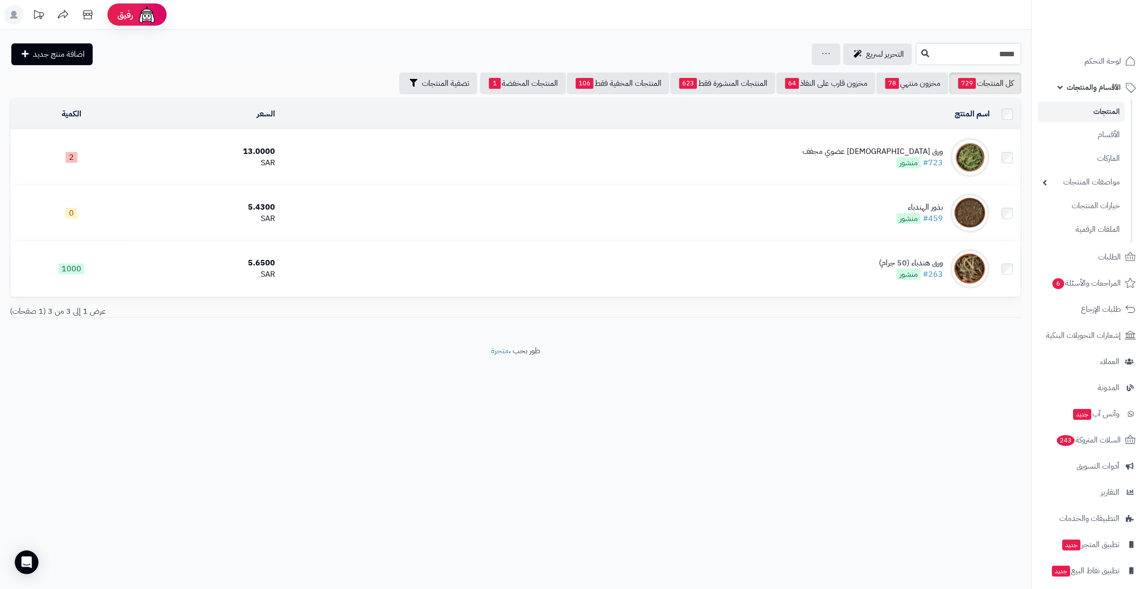
click at [1090, 295] on ul "لوحة التحكم الأقسام والمنتجات المنتجات الأقسام الماركات مواصفات المنتجات مواصفا…" at bounding box center [1089, 328] width 115 height 559
click at [1081, 285] on span "المراجعات والأسئلة 6" at bounding box center [1086, 283] width 69 height 14
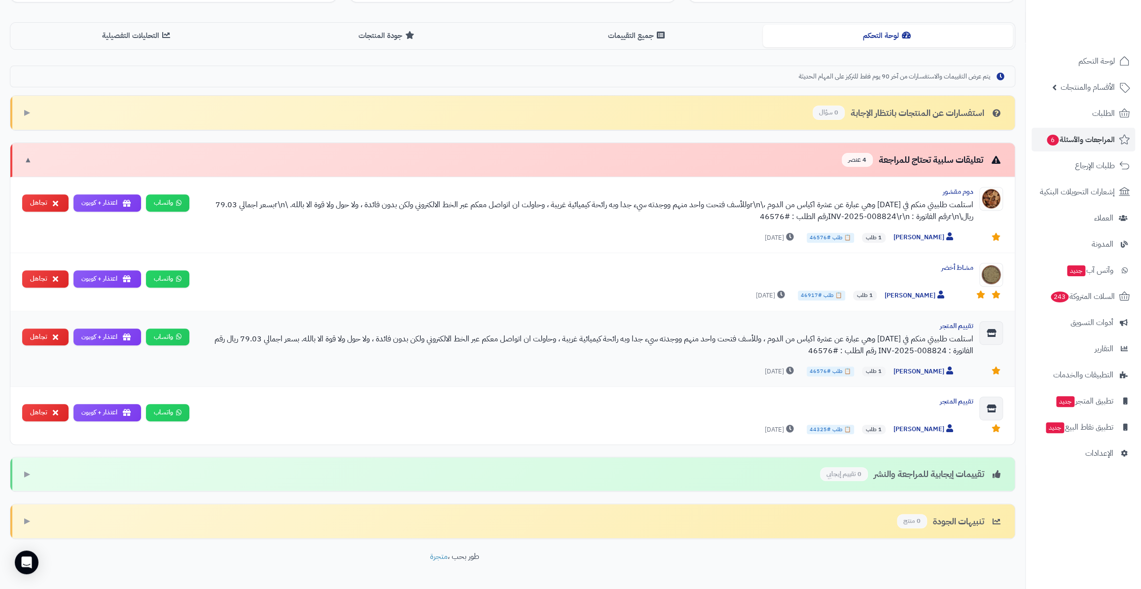
scroll to position [215, 0]
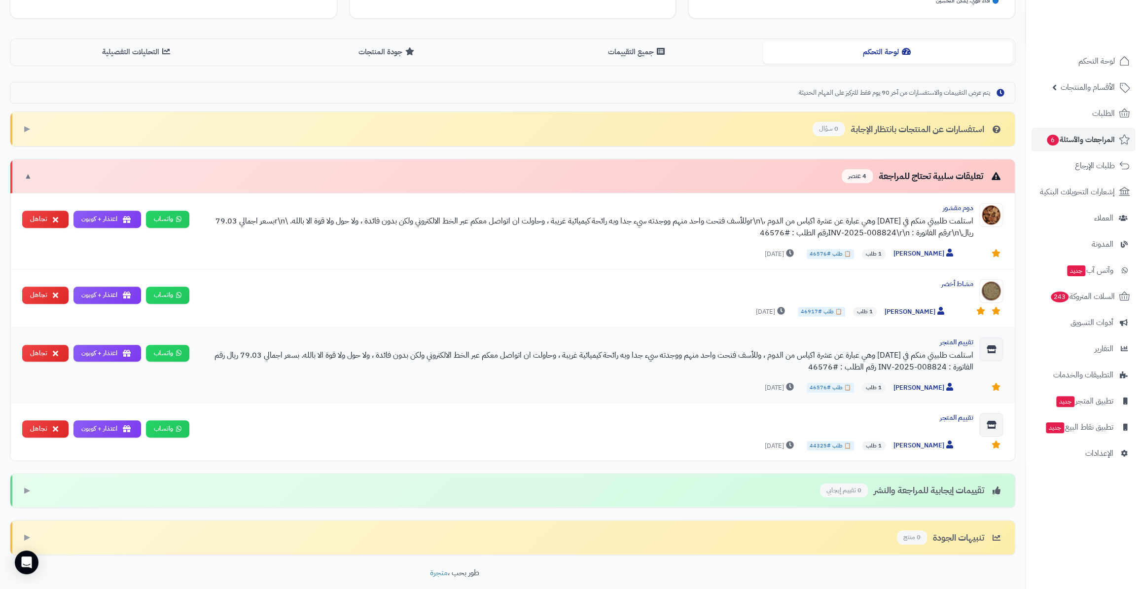
drag, startPoint x: 808, startPoint y: 368, endPoint x: 833, endPoint y: 368, distance: 25.2
click at [833, 368] on div "استلمت طلبيتي منكم في [DATE] وهي عبارة عن عشرة اكياس من الدوم ، وللأسف فتحت واح…" at bounding box center [585, 361] width 776 height 24
copy div "46576"
click at [925, 389] on span "[PERSON_NAME]" at bounding box center [924, 388] width 62 height 10
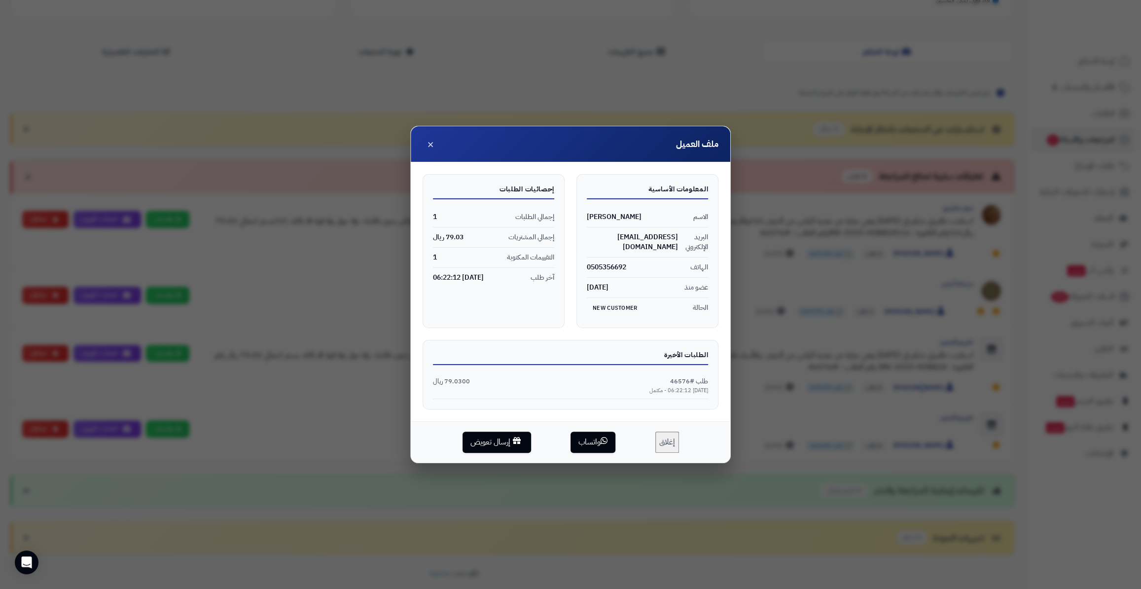
drag, startPoint x: 671, startPoint y: 381, endPoint x: 688, endPoint y: 383, distance: 17.4
click at [688, 387] on div "2025-09-10 06:22:12 - مكتمل" at bounding box center [570, 391] width 275 height 8
click at [682, 380] on span "طلب #46576" at bounding box center [689, 381] width 38 height 9
drag, startPoint x: 670, startPoint y: 372, endPoint x: 688, endPoint y: 376, distance: 18.7
click at [688, 377] on span "طلب #46576" at bounding box center [689, 381] width 38 height 9
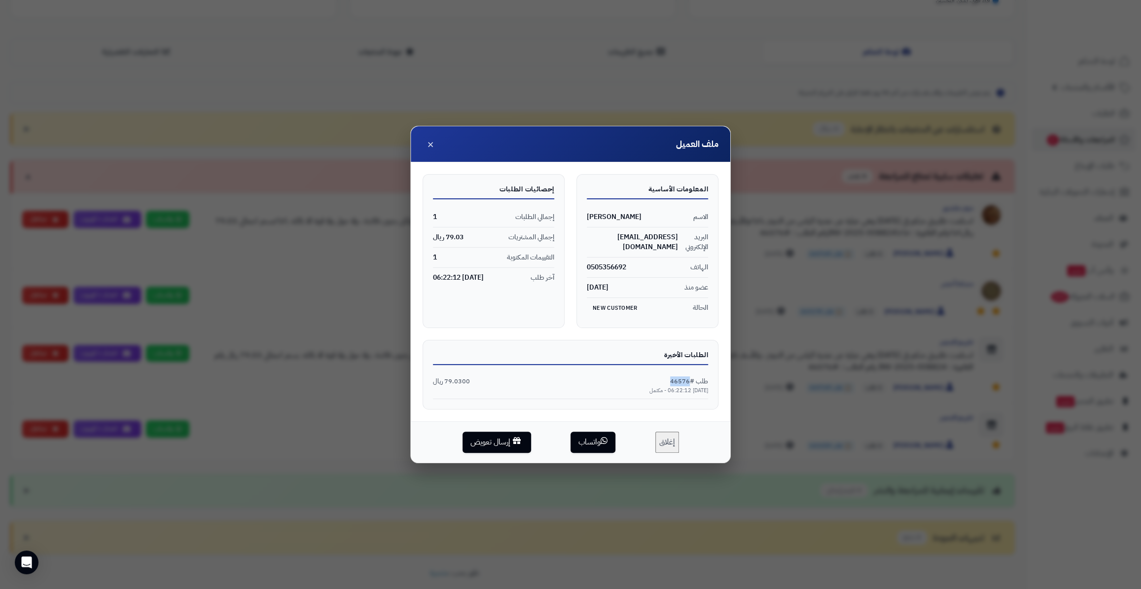
copy span "46576"
click at [663, 435] on button "إغلاق" at bounding box center [667, 441] width 24 height 21
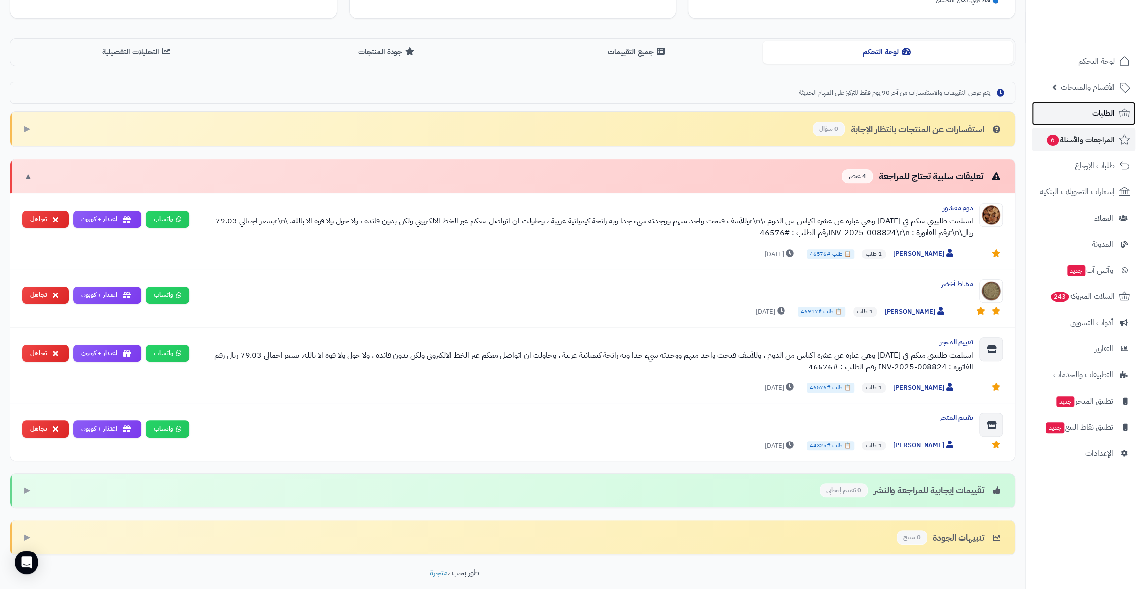
click at [1088, 113] on link "الطلبات" at bounding box center [1083, 114] width 104 height 24
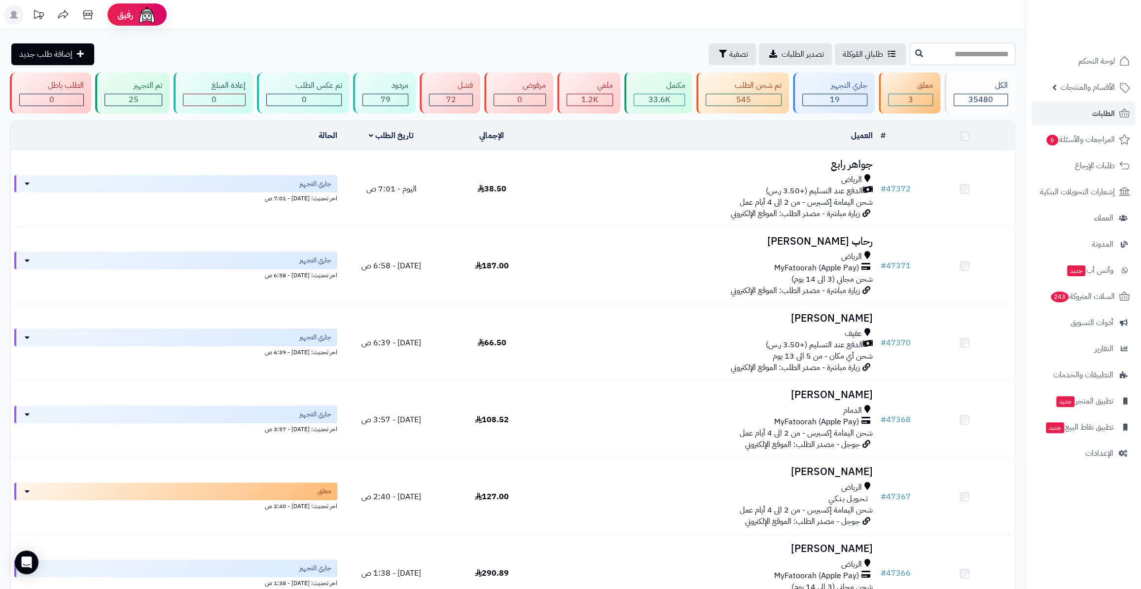
drag, startPoint x: 0, startPoint y: 0, endPoint x: 930, endPoint y: 49, distance: 931.7
click at [930, 49] on input "text" at bounding box center [963, 54] width 106 height 22
drag, startPoint x: 0, startPoint y: 0, endPoint x: 930, endPoint y: 49, distance: 931.7
click at [930, 49] on input "text" at bounding box center [963, 54] width 106 height 22
drag, startPoint x: 930, startPoint y: 49, endPoint x: 892, endPoint y: 49, distance: 38.5
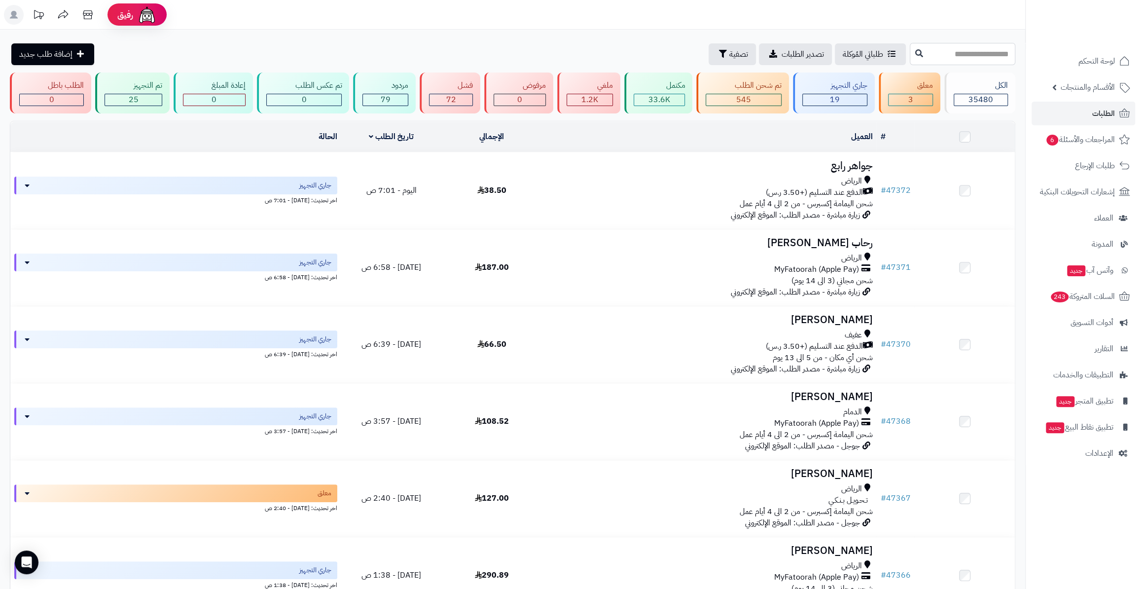
click at [910, 52] on input "text" at bounding box center [963, 54] width 106 height 22
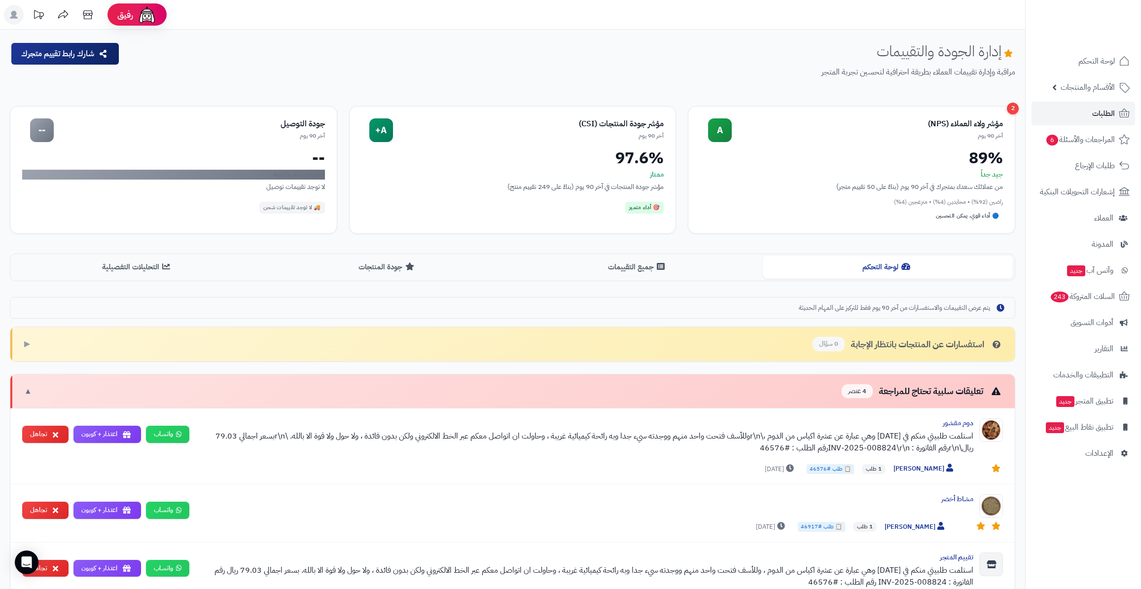
scroll to position [213, 0]
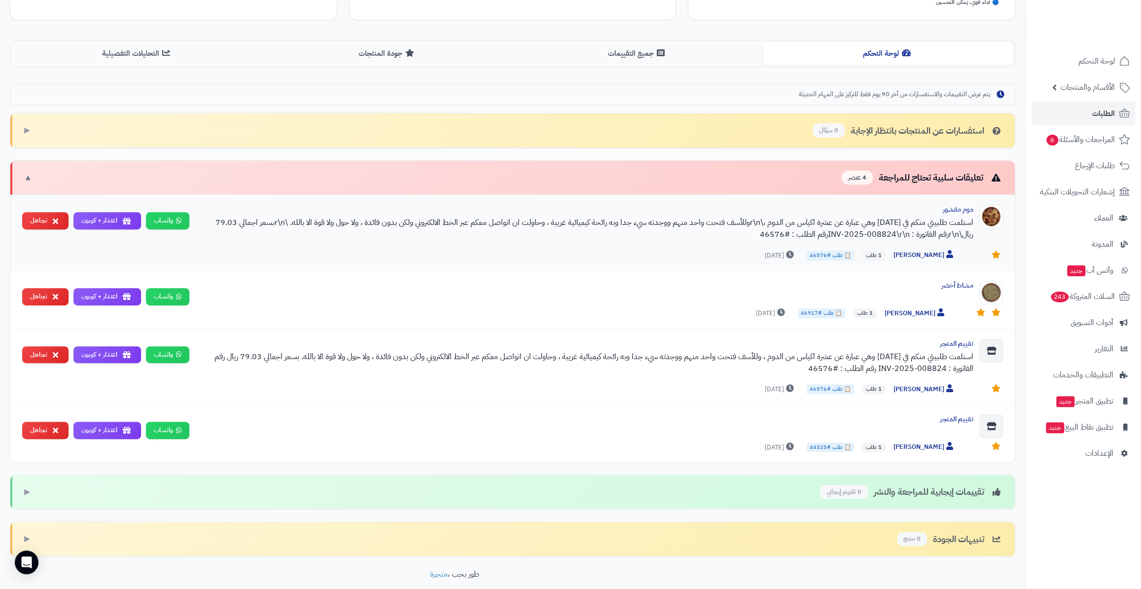
drag, startPoint x: 763, startPoint y: 234, endPoint x: 786, endPoint y: 236, distance: 23.3
click at [786, 236] on div "استلمت طلبيتي منكم في [DATE] وهي عبارة عن عشرة اكياس من الدوم ،\r\nوللأسف فتحت …" at bounding box center [585, 228] width 776 height 24
copy div "46576"
click at [1082, 114] on link "الطلبات" at bounding box center [1083, 114] width 104 height 24
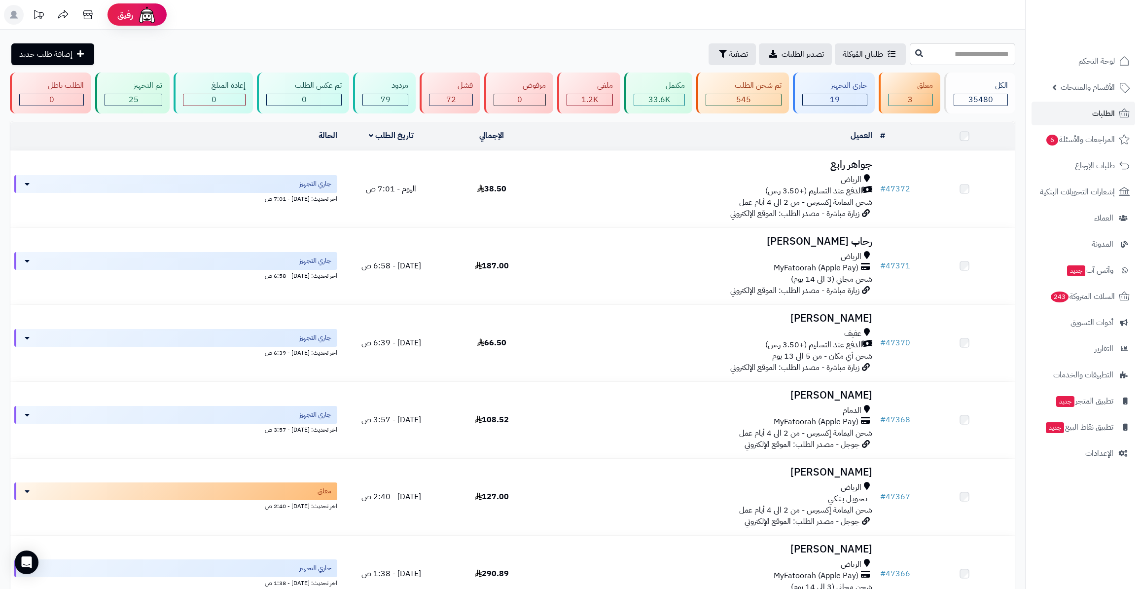
click at [933, 47] on input "text" at bounding box center [963, 54] width 106 height 22
type input "*****"
click at [915, 55] on icon at bounding box center [919, 53] width 8 height 8
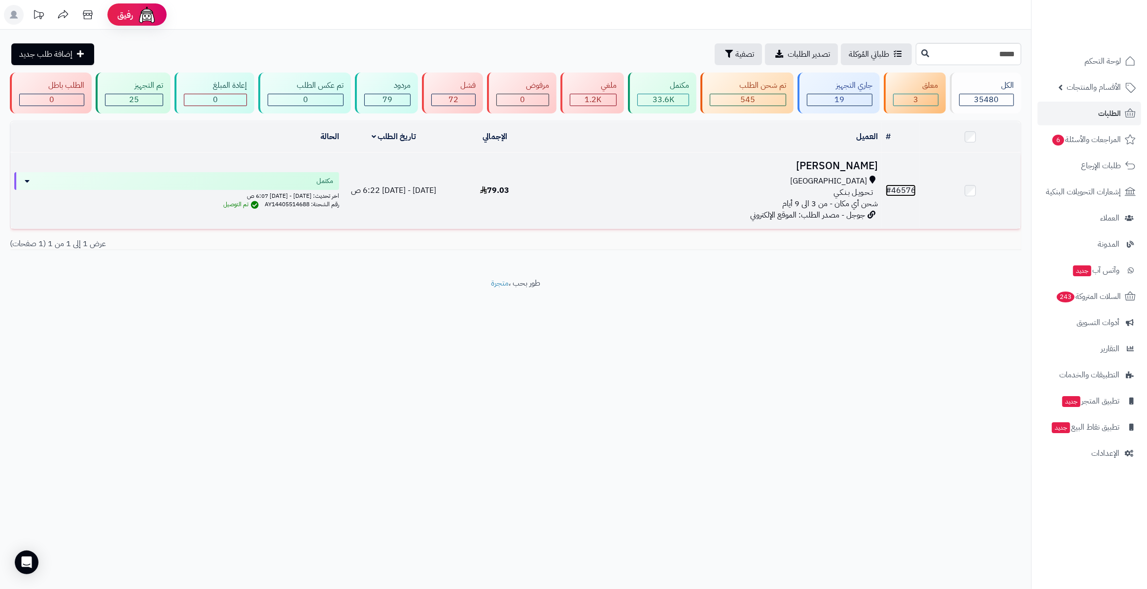
click at [894, 189] on link "# 46576" at bounding box center [901, 190] width 30 height 12
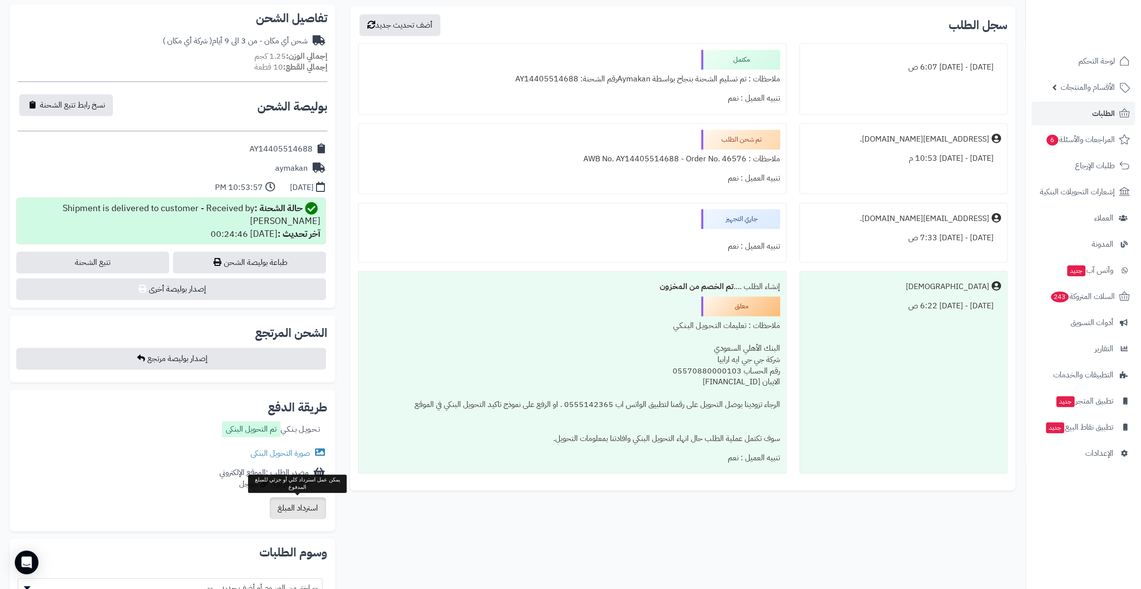
scroll to position [358, 0]
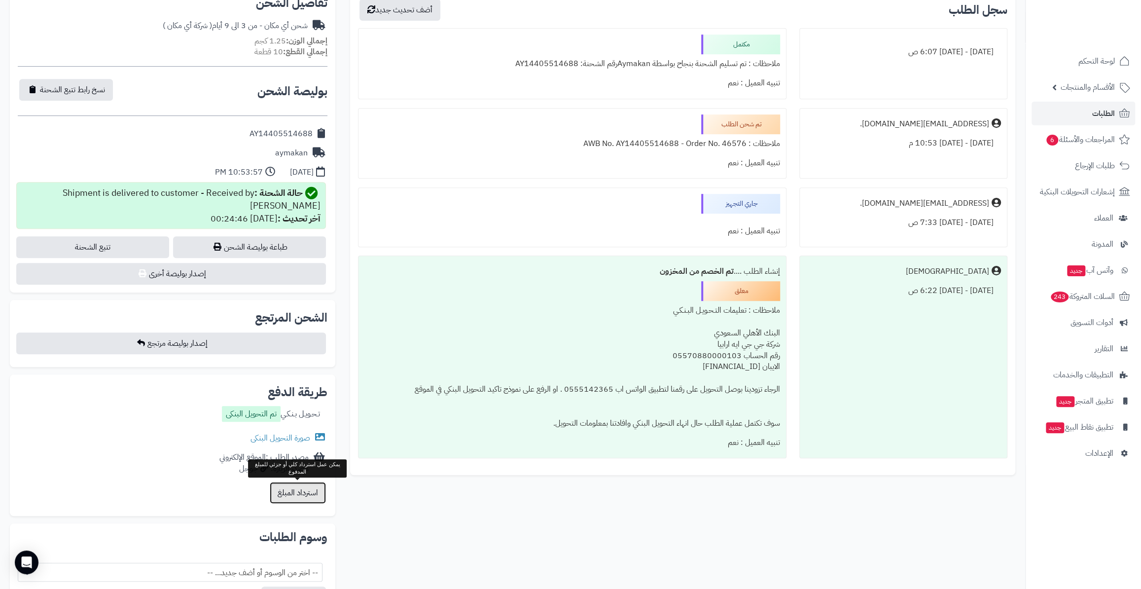
click at [291, 496] on button "استرداد المبلغ" at bounding box center [298, 493] width 56 height 22
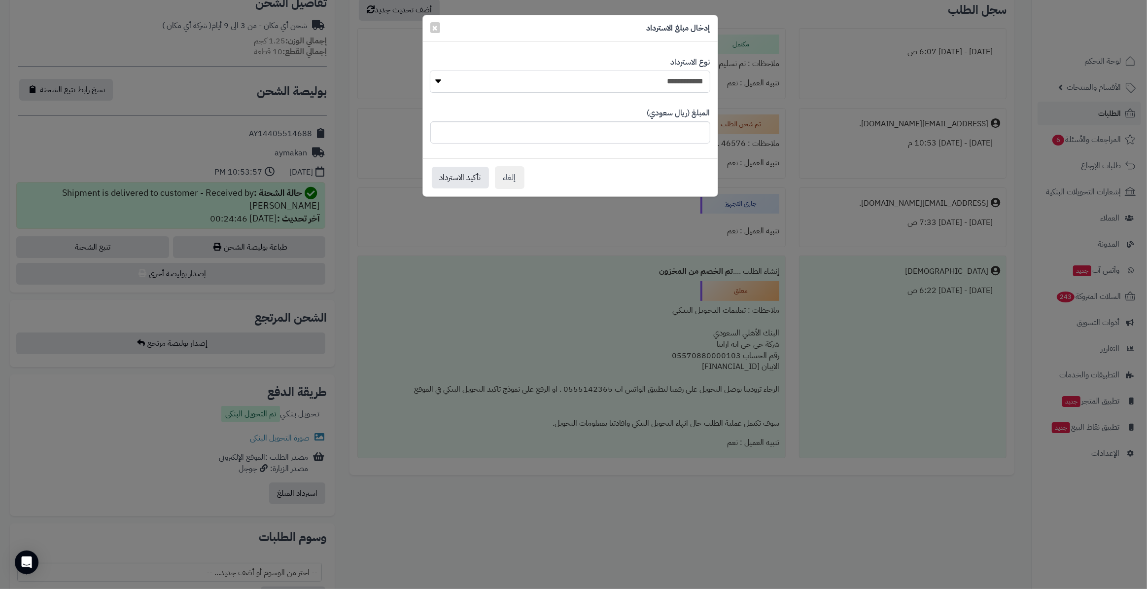
click at [699, 79] on select "**********" at bounding box center [570, 82] width 280 height 22
click at [611, 183] on div "إلغاء تأكيد الاسترداد" at bounding box center [570, 177] width 295 height 38
click at [434, 25] on span "×" at bounding box center [435, 27] width 6 height 15
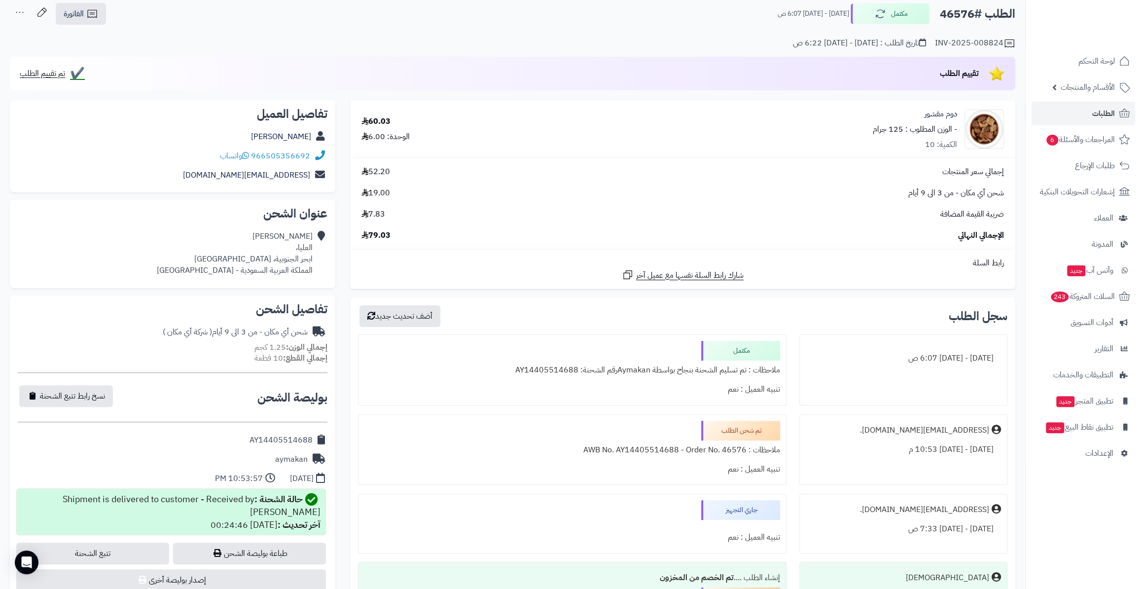
scroll to position [0, 0]
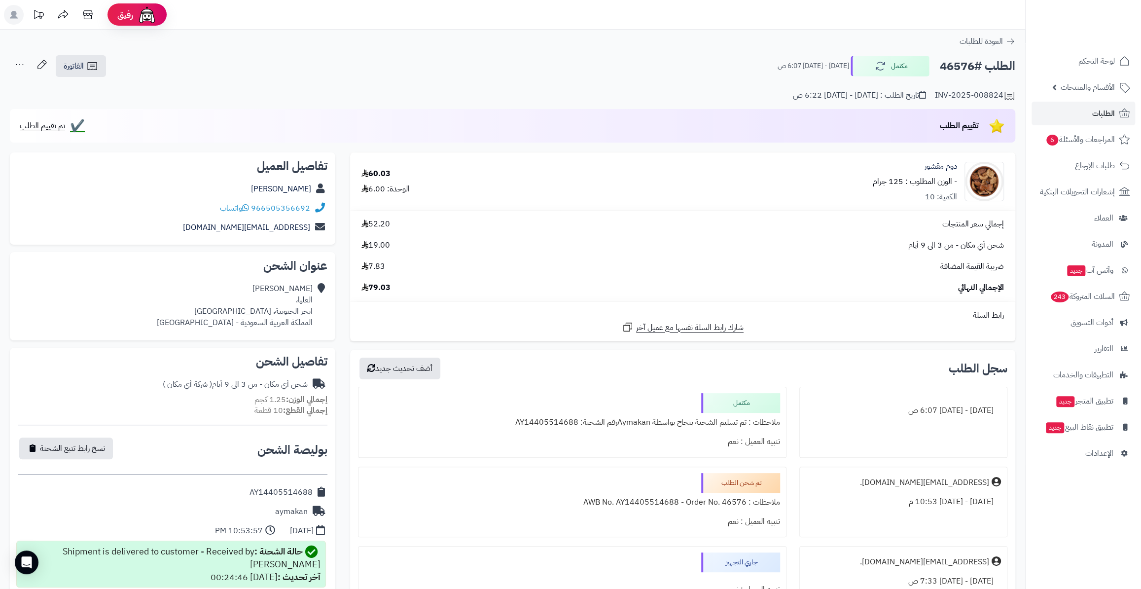
drag, startPoint x: 946, startPoint y: 67, endPoint x: 975, endPoint y: 68, distance: 29.6
click at [975, 68] on h2 "الطلب #46576" at bounding box center [977, 66] width 75 height 20
copy h2 "46576"
click at [1102, 103] on link "الطلبات" at bounding box center [1083, 114] width 104 height 24
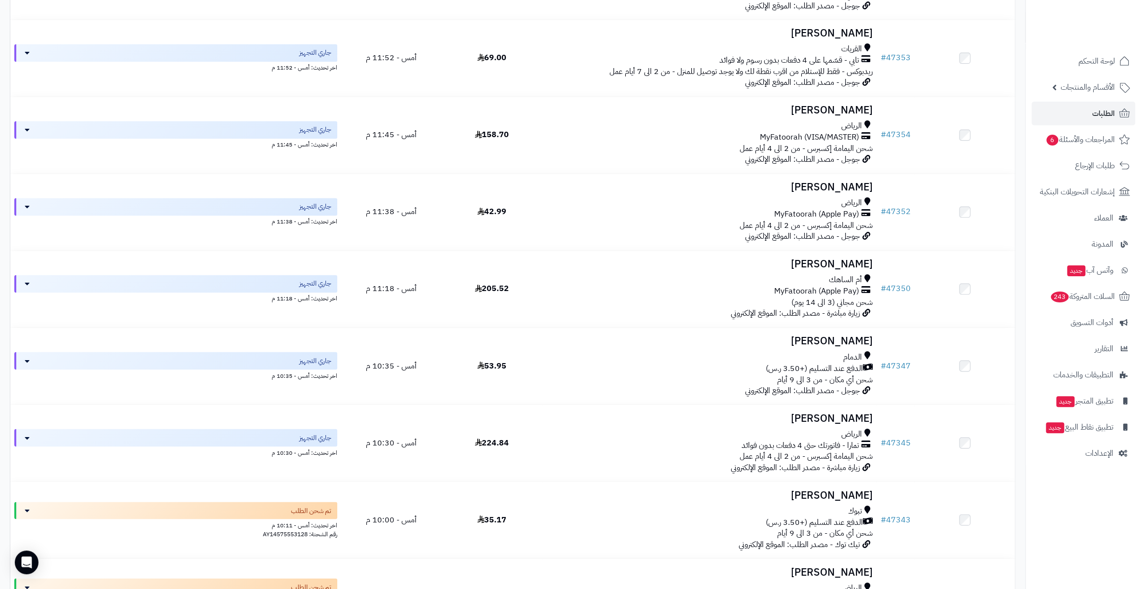
scroll to position [986, 0]
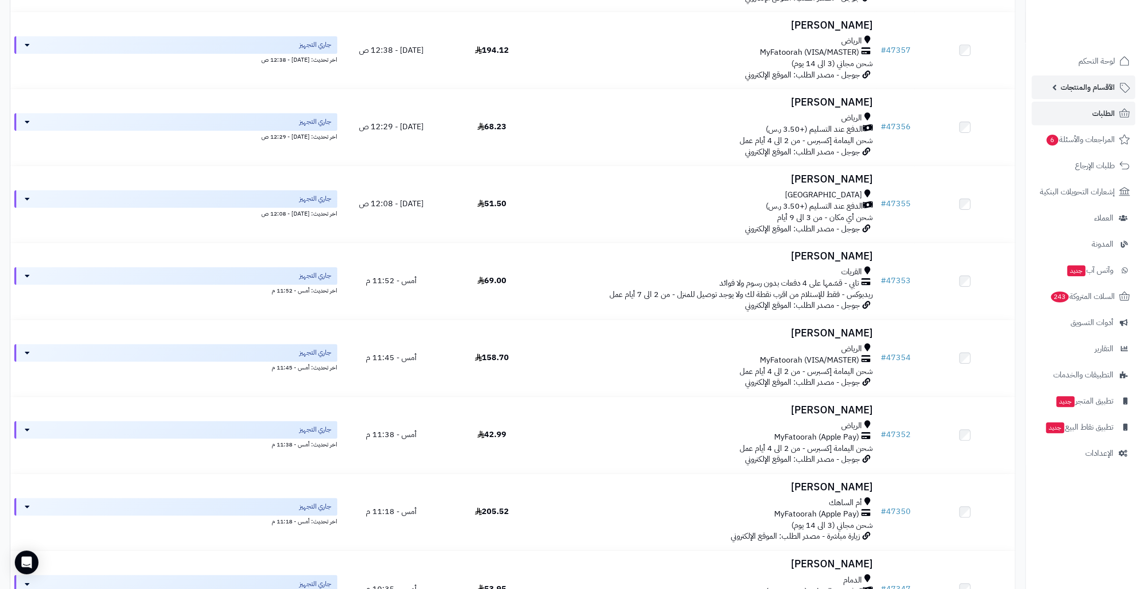
click at [1091, 89] on span "الأقسام والمنتجات" at bounding box center [1088, 87] width 54 height 14
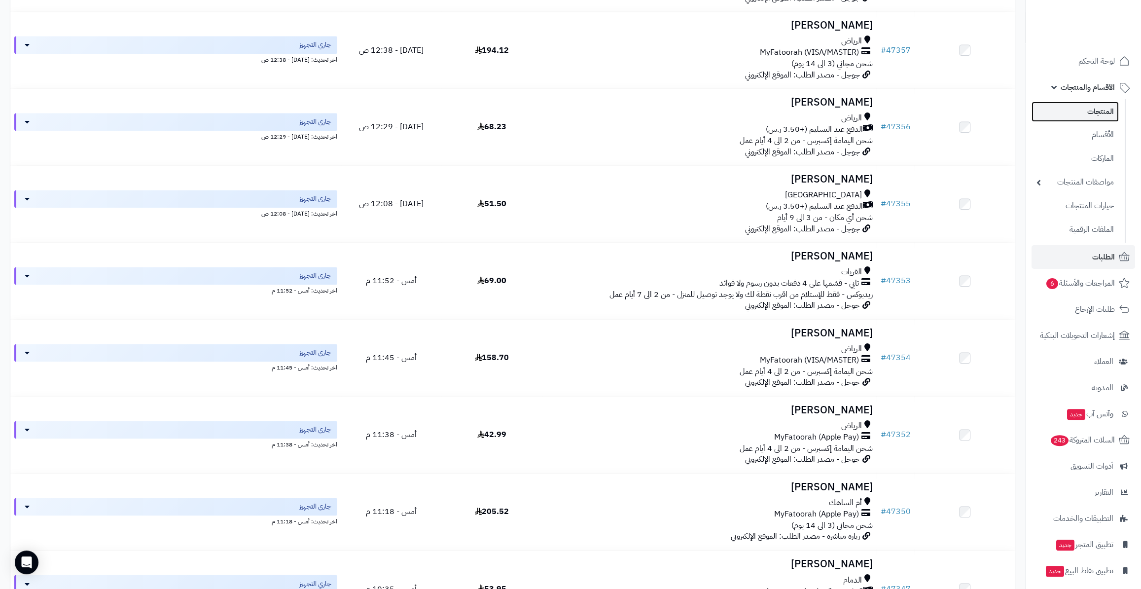
click at [1111, 119] on link "المنتجات" at bounding box center [1074, 112] width 87 height 20
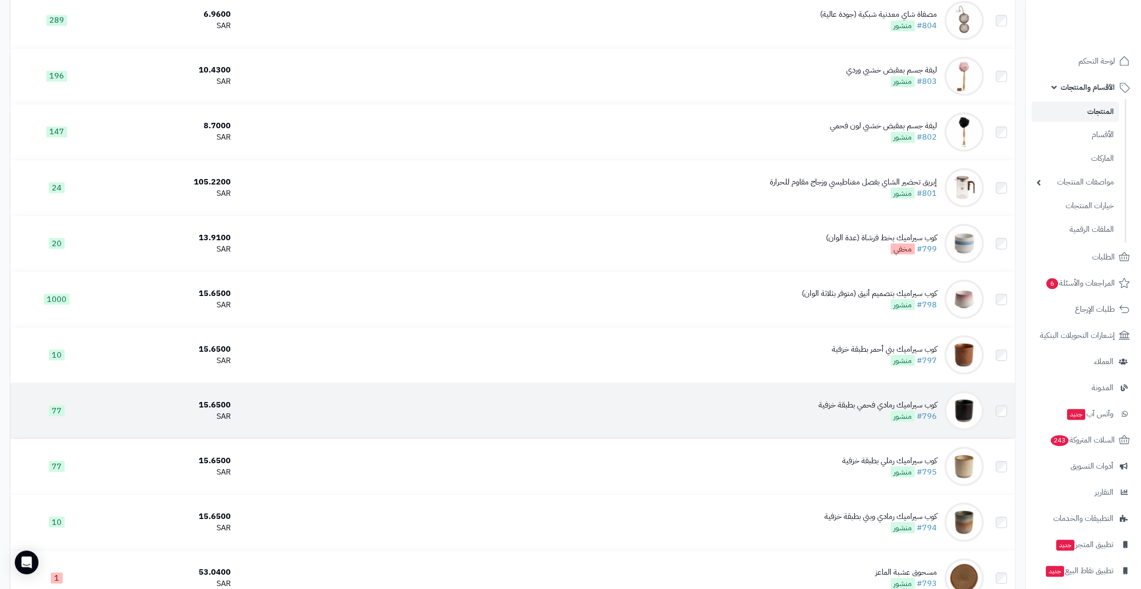
scroll to position [1434, 0]
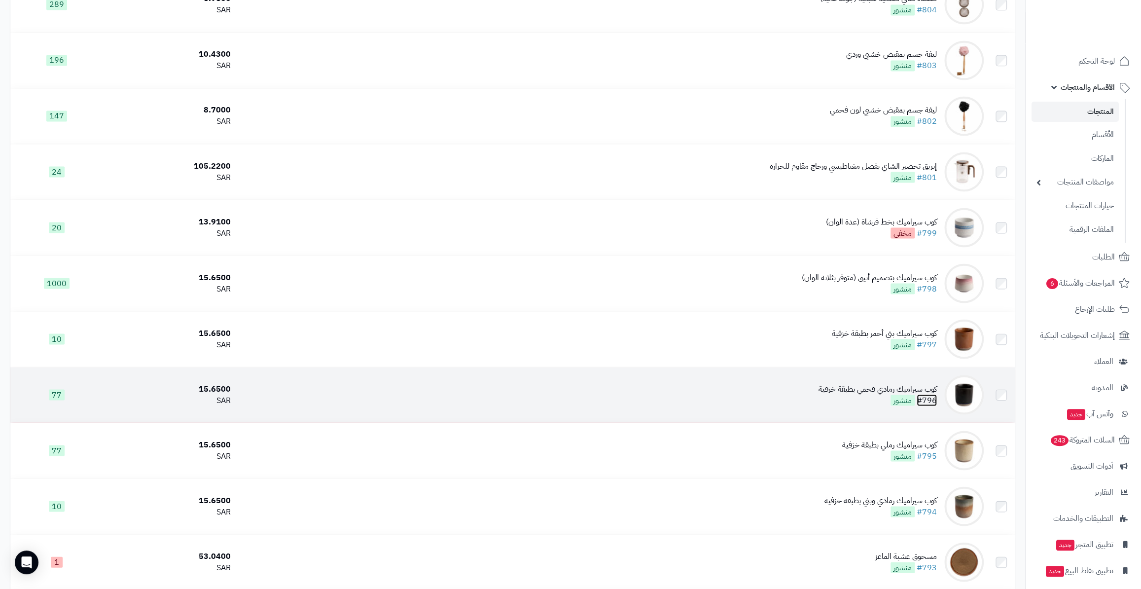
click at [931, 397] on link "#796" at bounding box center [927, 400] width 20 height 12
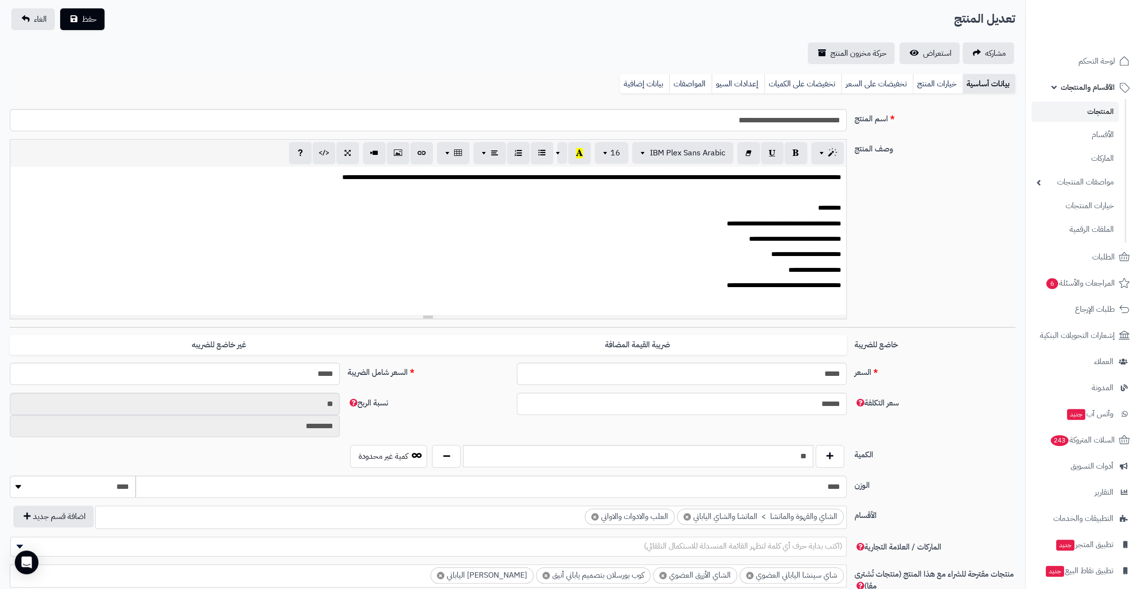
scroll to position [179, 0]
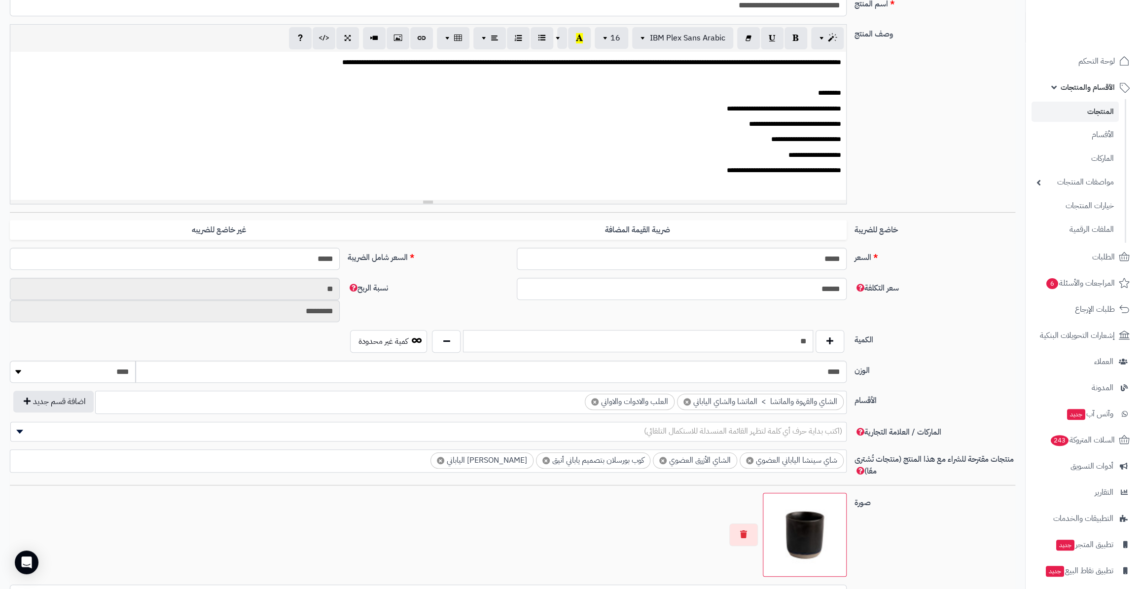
drag, startPoint x: 786, startPoint y: 346, endPoint x: 813, endPoint y: 334, distance: 29.3
click at [813, 334] on div "**" at bounding box center [637, 341] width 417 height 23
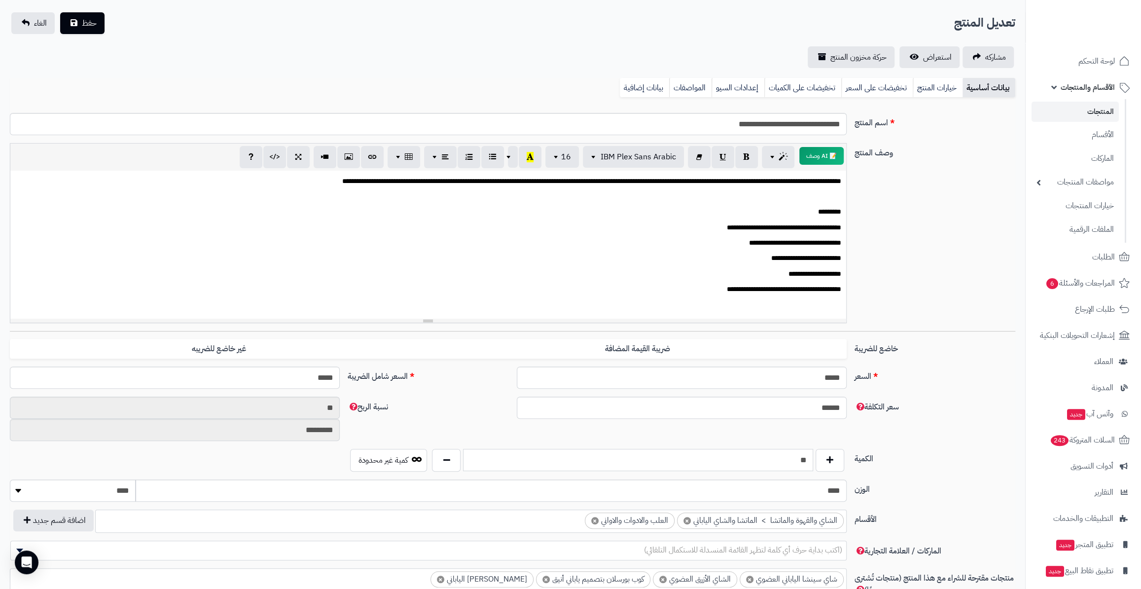
scroll to position [0, 0]
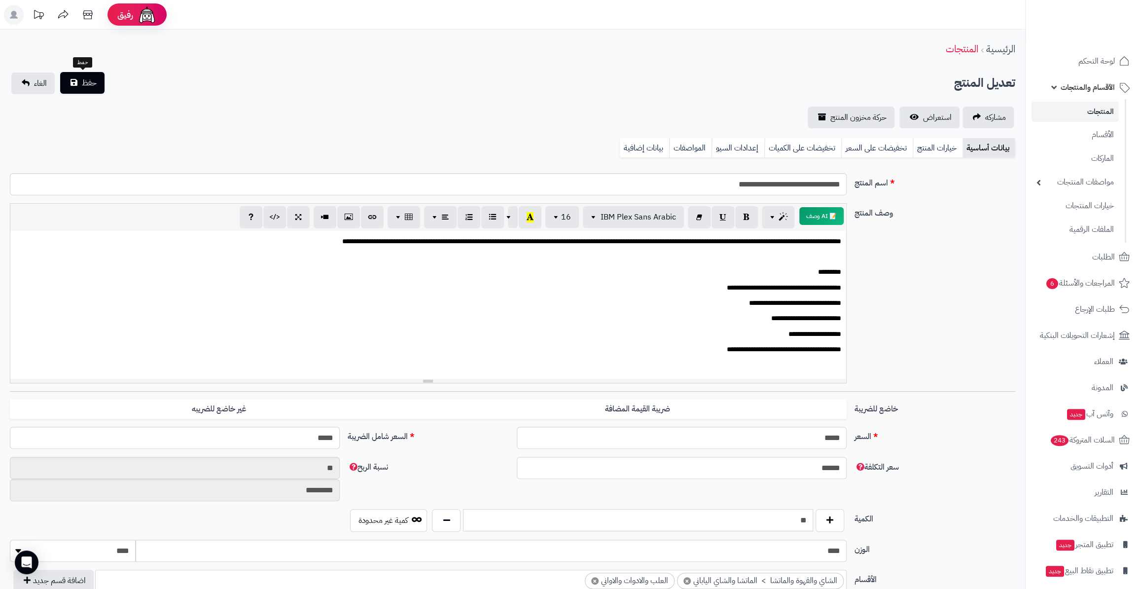
type input "**"
click at [94, 86] on span "حفظ" at bounding box center [89, 83] width 15 height 12
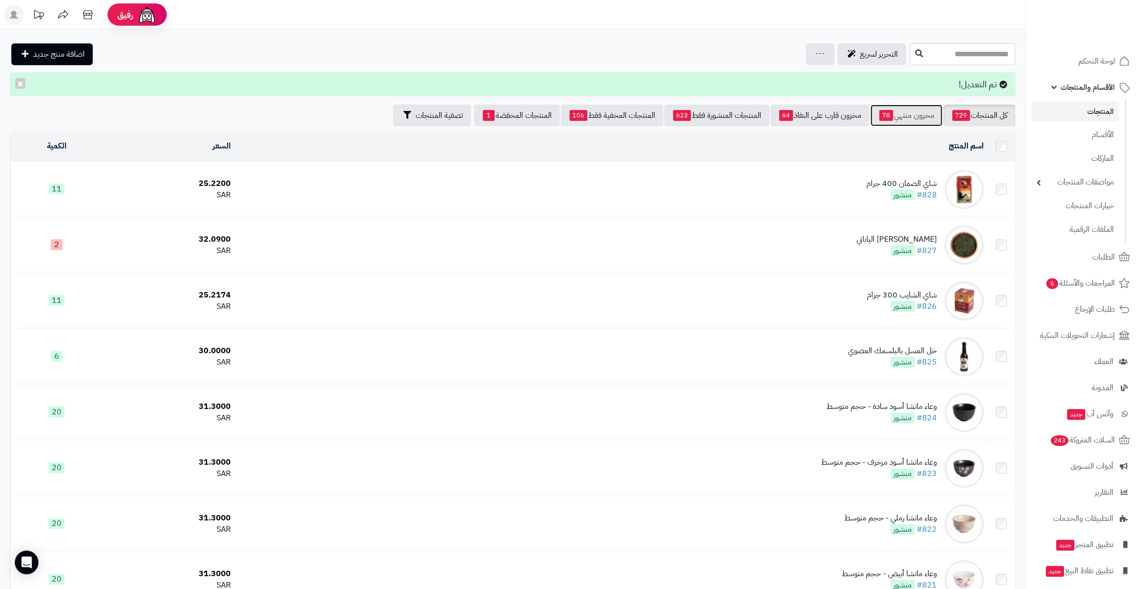
click at [906, 126] on link "مخزون منتهي 78" at bounding box center [906, 116] width 72 height 22
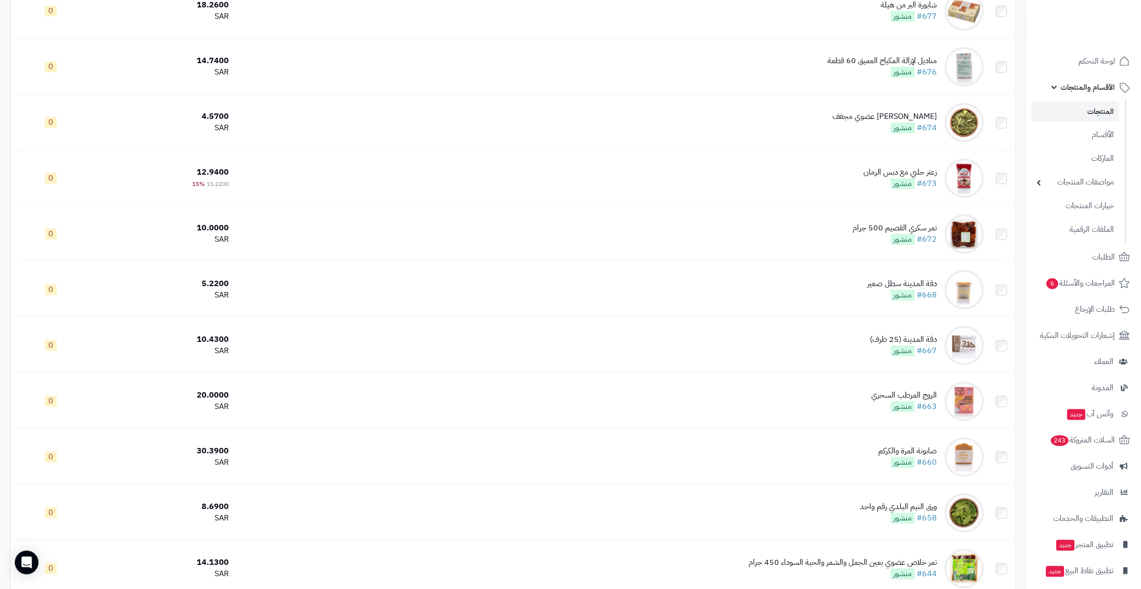
scroll to position [762, 0]
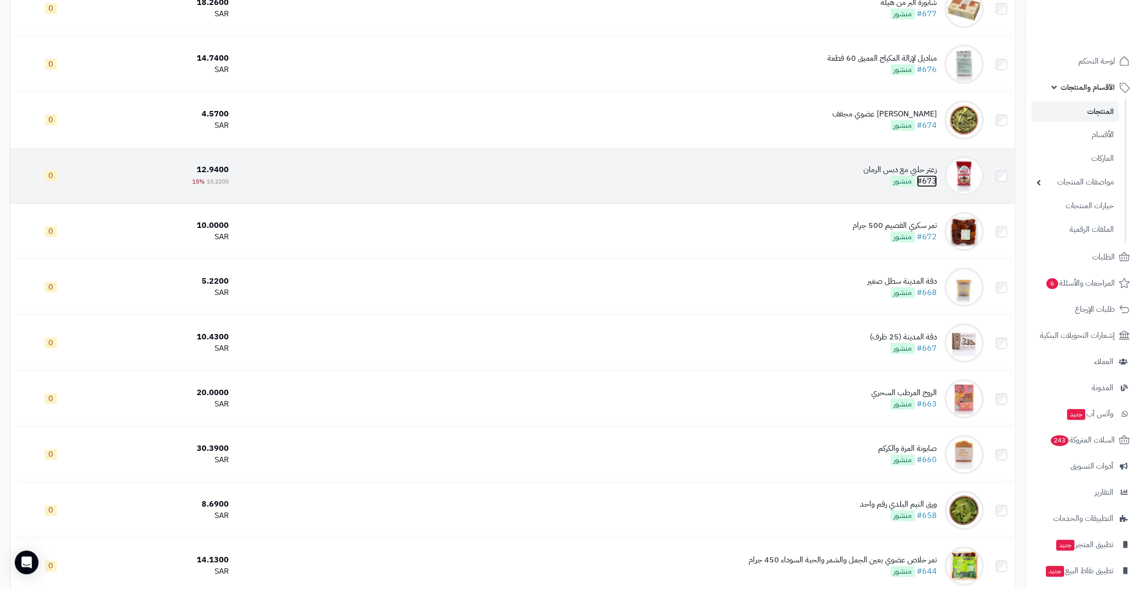
click at [931, 178] on link "#673" at bounding box center [927, 181] width 20 height 12
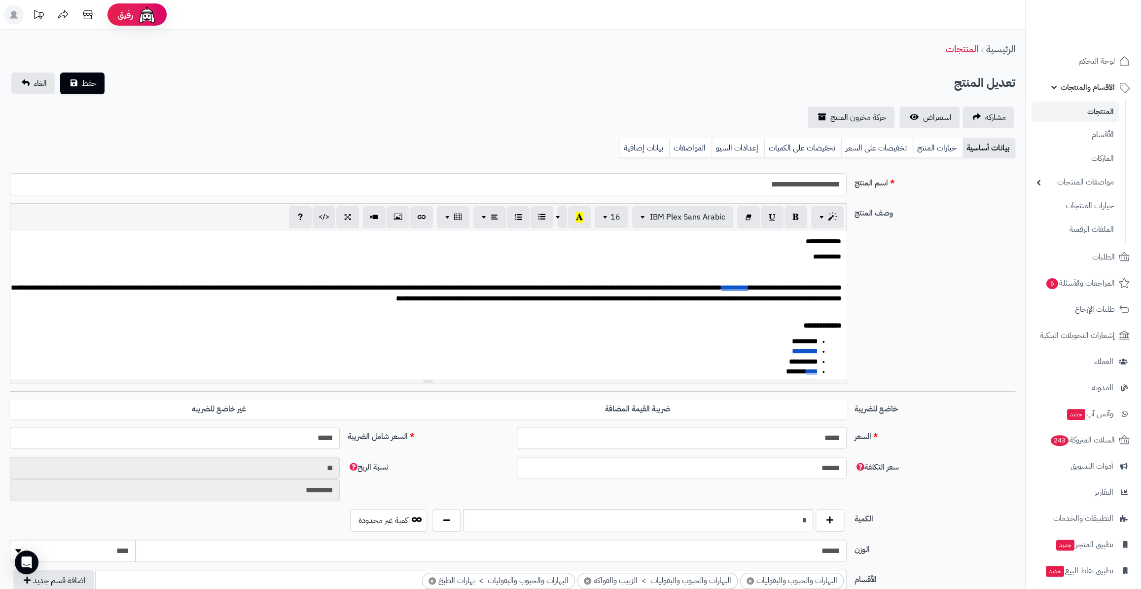
scroll to position [92, 0]
drag, startPoint x: 795, startPoint y: 523, endPoint x: 828, endPoint y: 527, distance: 33.3
click at [825, 525] on div "*" at bounding box center [637, 520] width 417 height 23
type input "*"
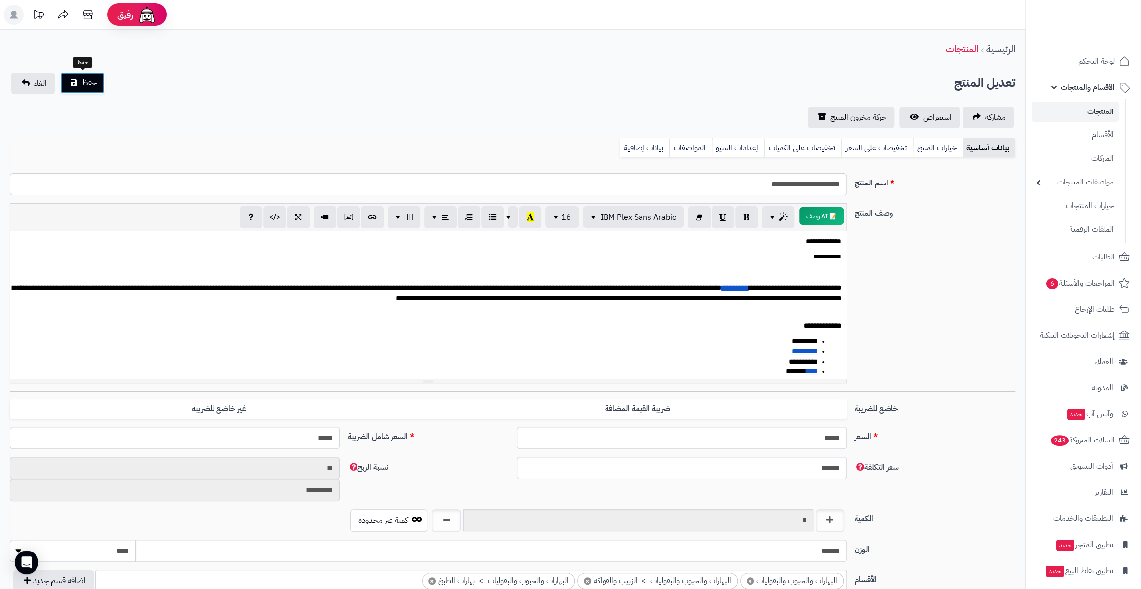
click at [102, 80] on button "حفظ" at bounding box center [82, 83] width 44 height 22
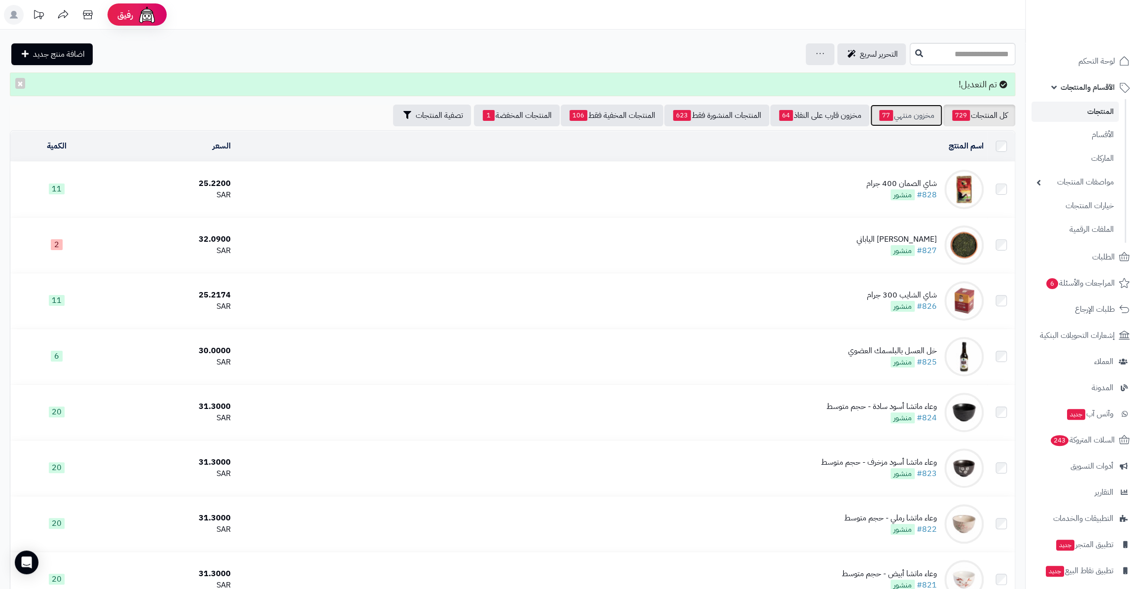
click at [879, 112] on span "77" at bounding box center [886, 115] width 14 height 11
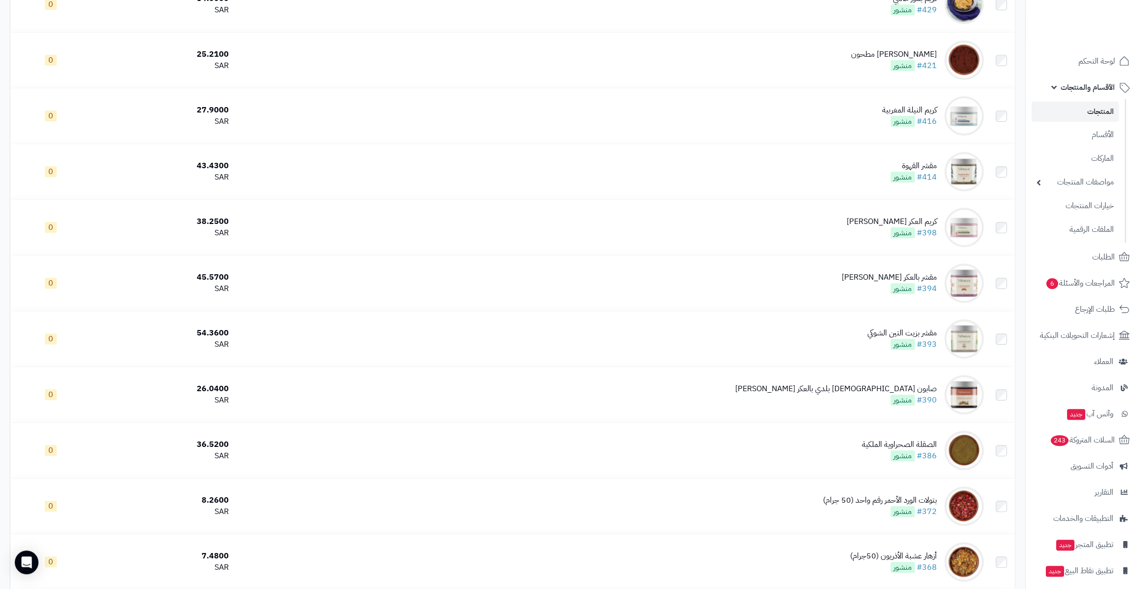
scroll to position [3206, 0]
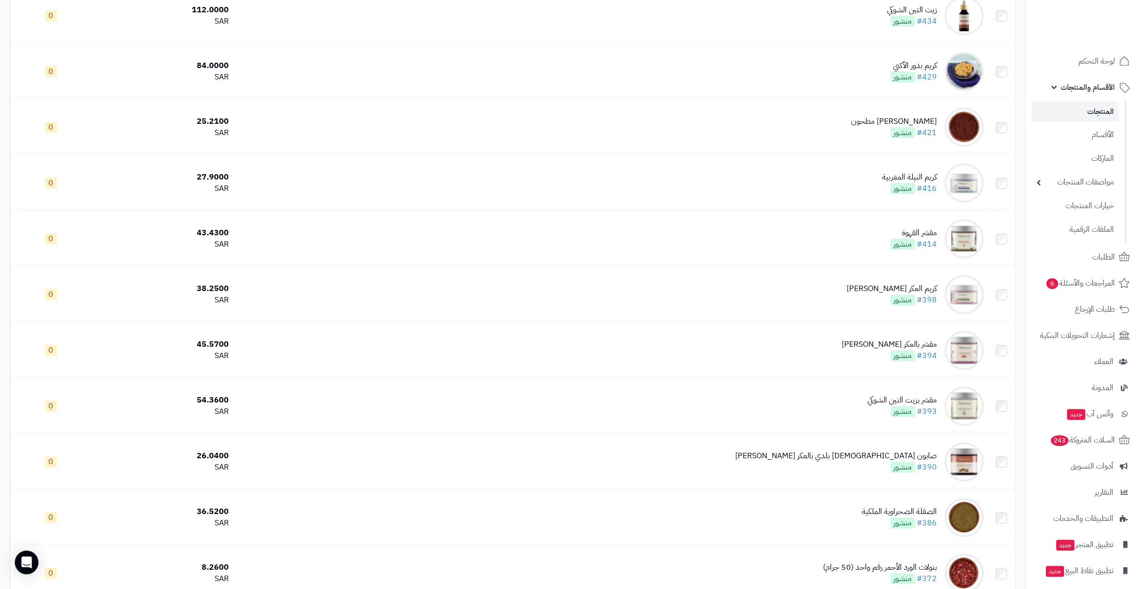
click at [1085, 108] on link "المنتجات" at bounding box center [1074, 112] width 87 height 20
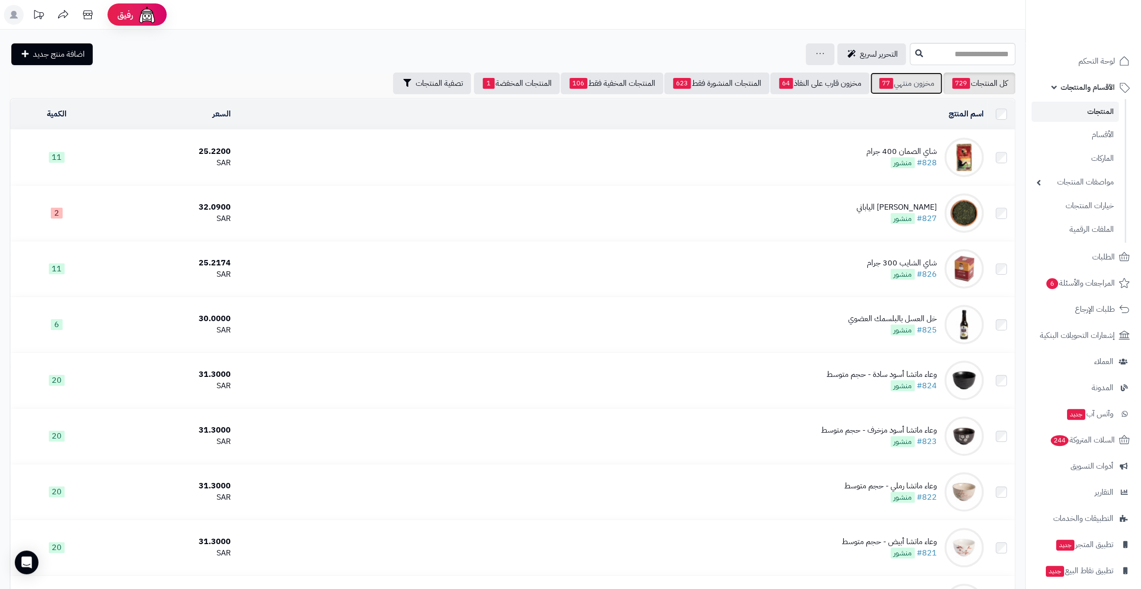
click at [908, 92] on link "مخزون منتهي 77" at bounding box center [906, 83] width 72 height 22
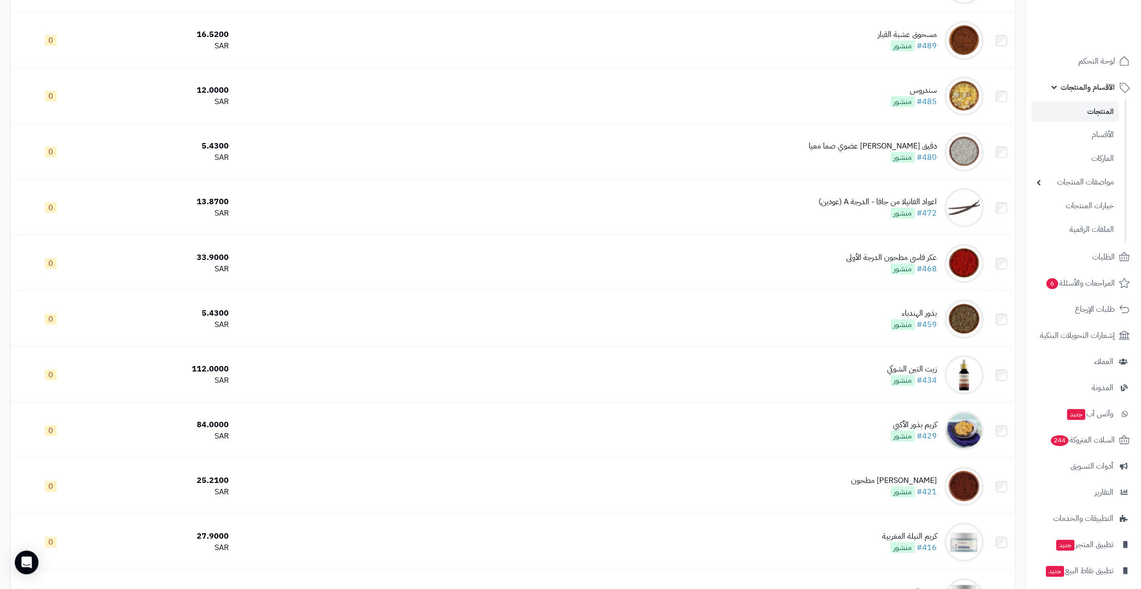
scroll to position [2841, 0]
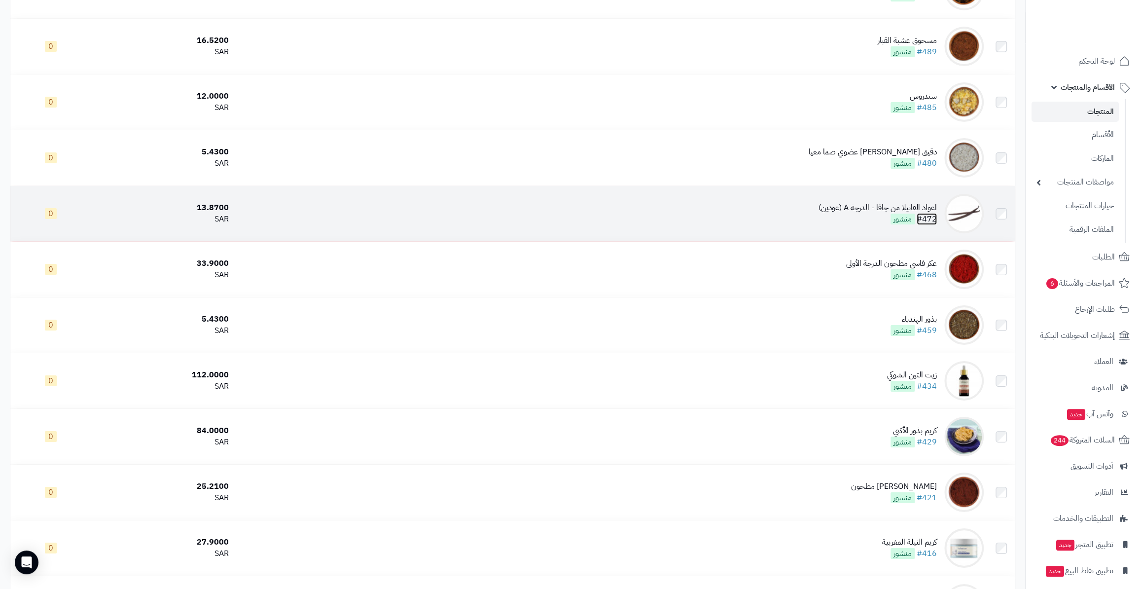
click at [928, 215] on link "#472" at bounding box center [927, 219] width 20 height 12
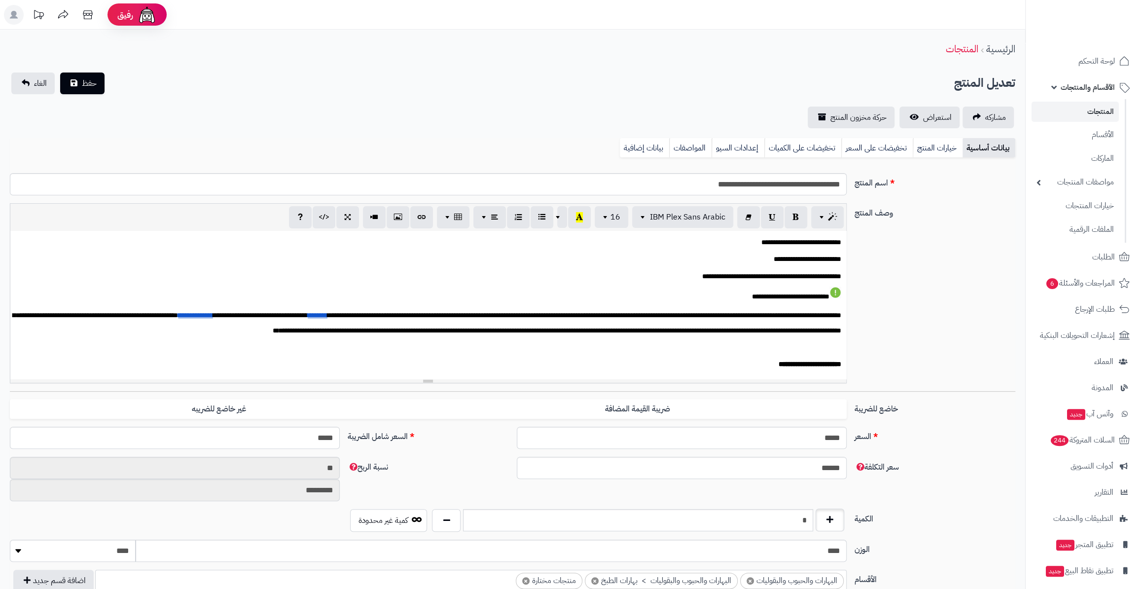
scroll to position [92, 0]
click at [832, 523] on button "button" at bounding box center [830, 519] width 29 height 23
type input "*"
click at [94, 77] on span "حفظ" at bounding box center [89, 83] width 15 height 12
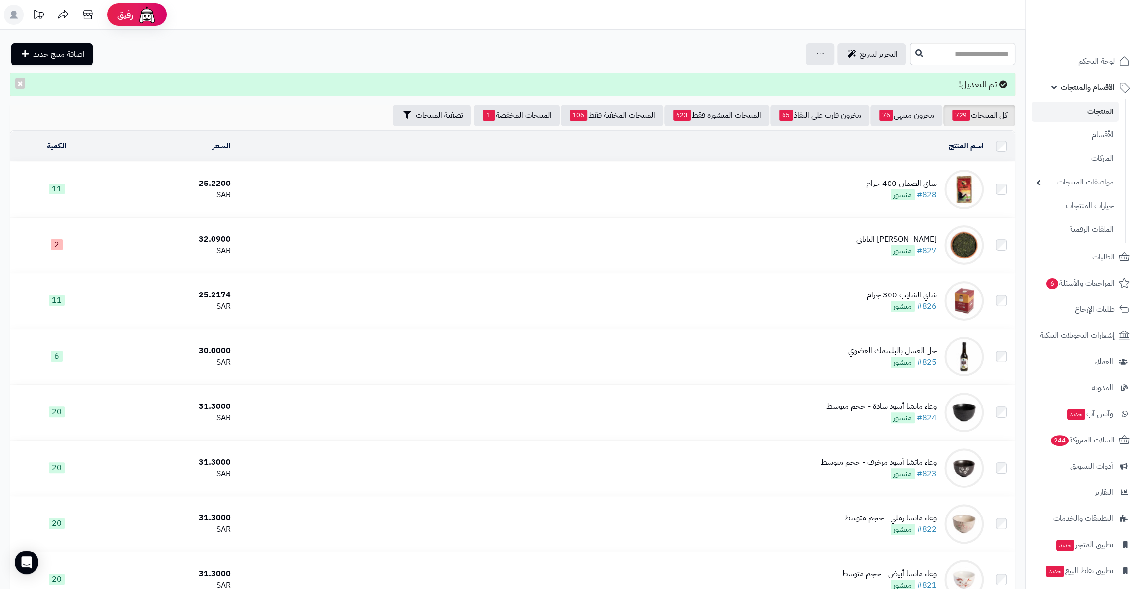
click at [1078, 118] on link "المنتجات" at bounding box center [1074, 112] width 87 height 20
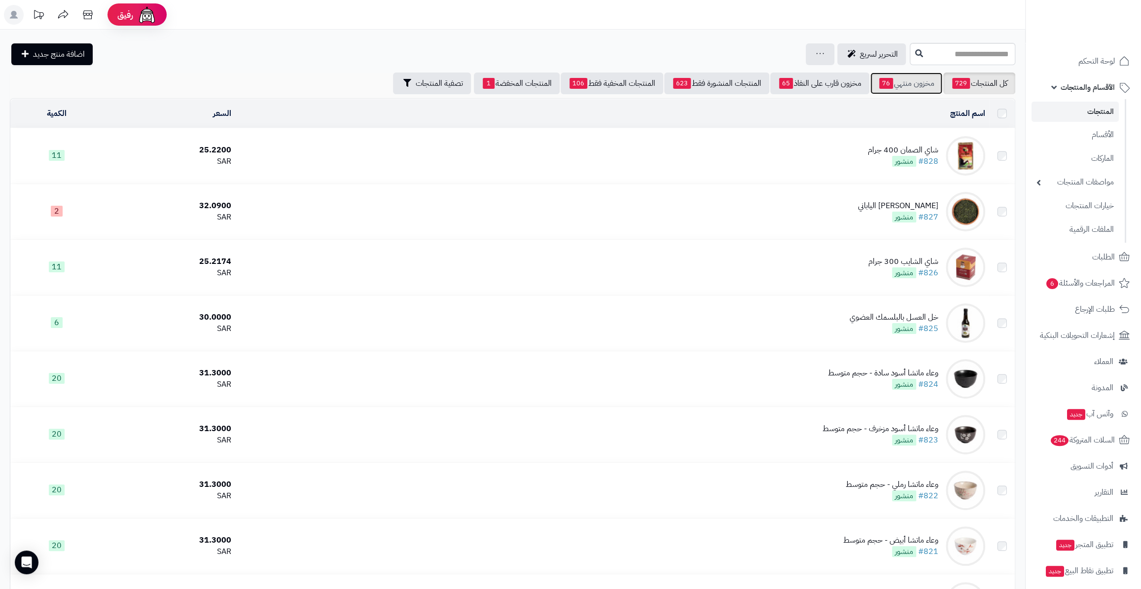
click at [908, 90] on link "مخزون منتهي 76" at bounding box center [906, 83] width 72 height 22
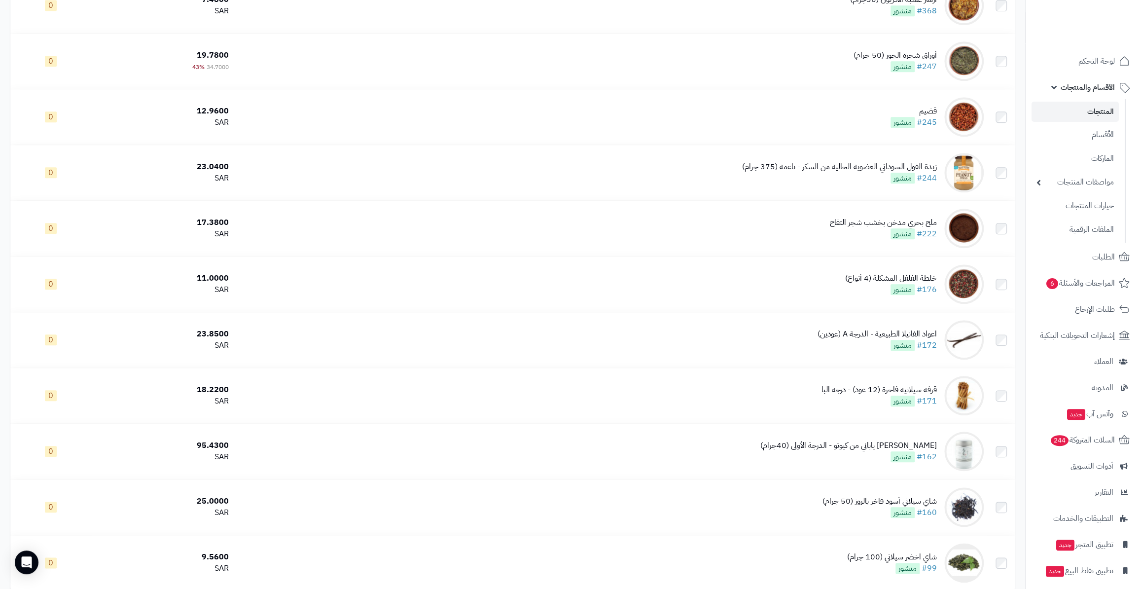
scroll to position [3794, 0]
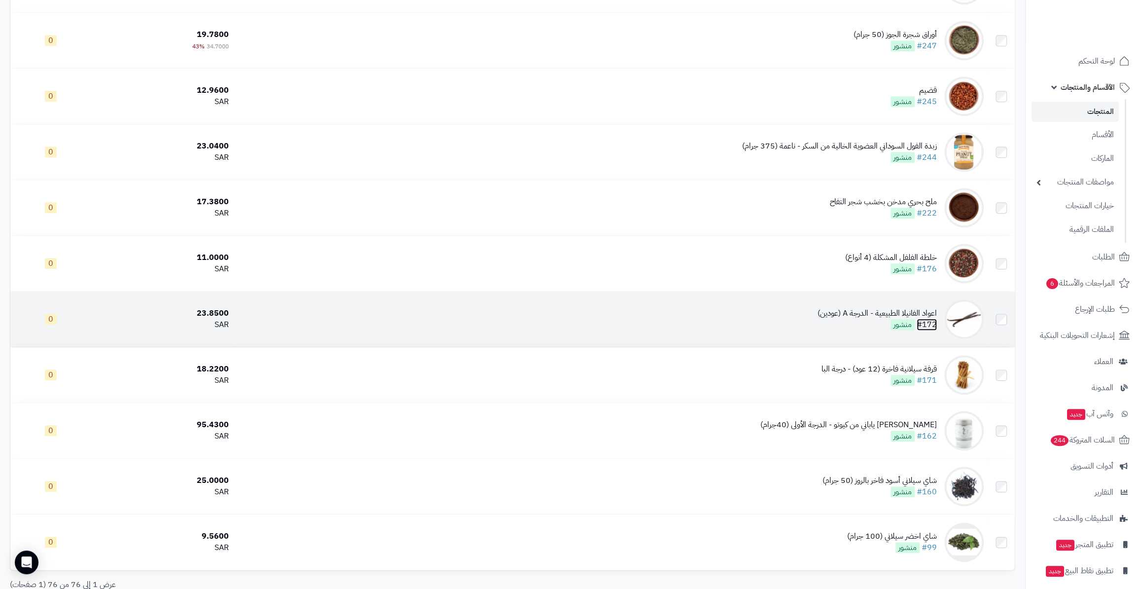
click at [928, 319] on link "#172" at bounding box center [927, 325] width 20 height 12
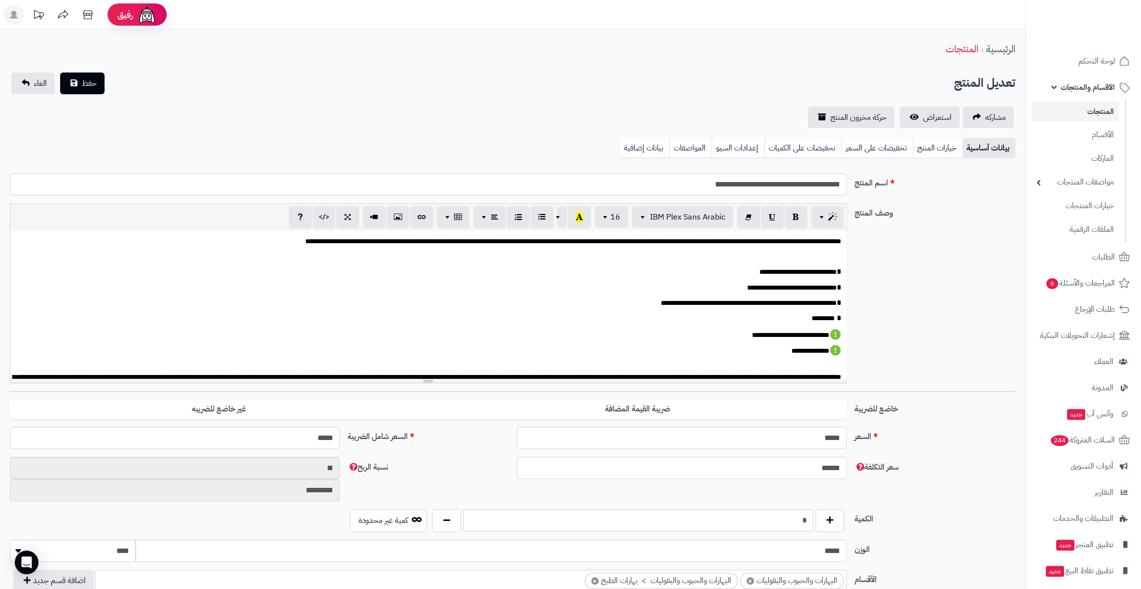
scroll to position [92, 0]
click at [832, 527] on button "button" at bounding box center [830, 519] width 29 height 23
type input "*"
click at [84, 93] on button "حفظ" at bounding box center [82, 83] width 44 height 22
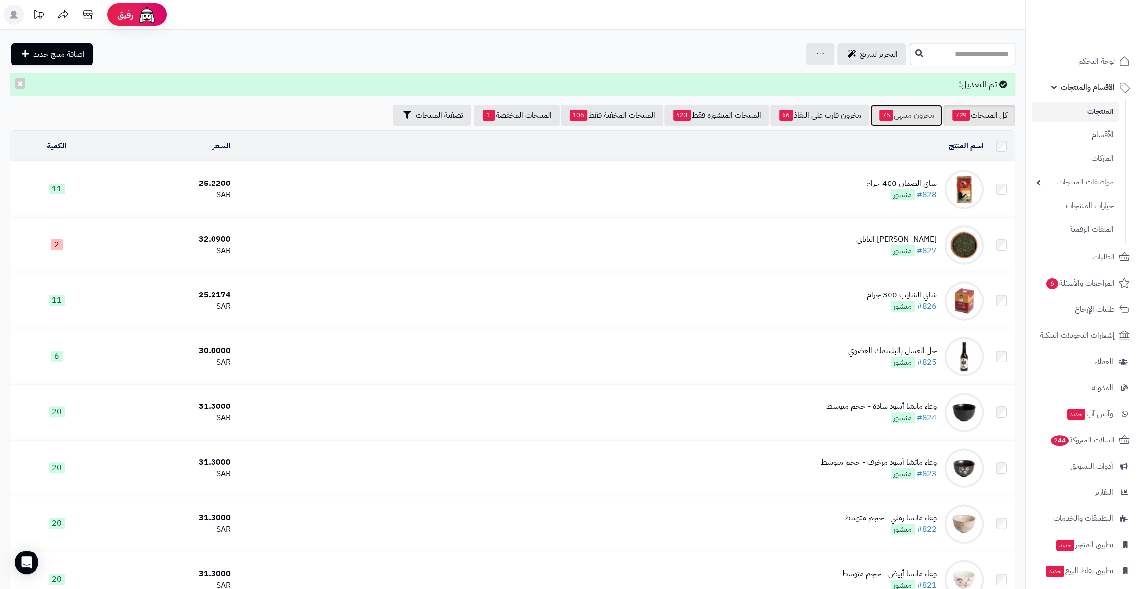
click at [907, 121] on link "مخزون منتهي 75" at bounding box center [906, 116] width 72 height 22
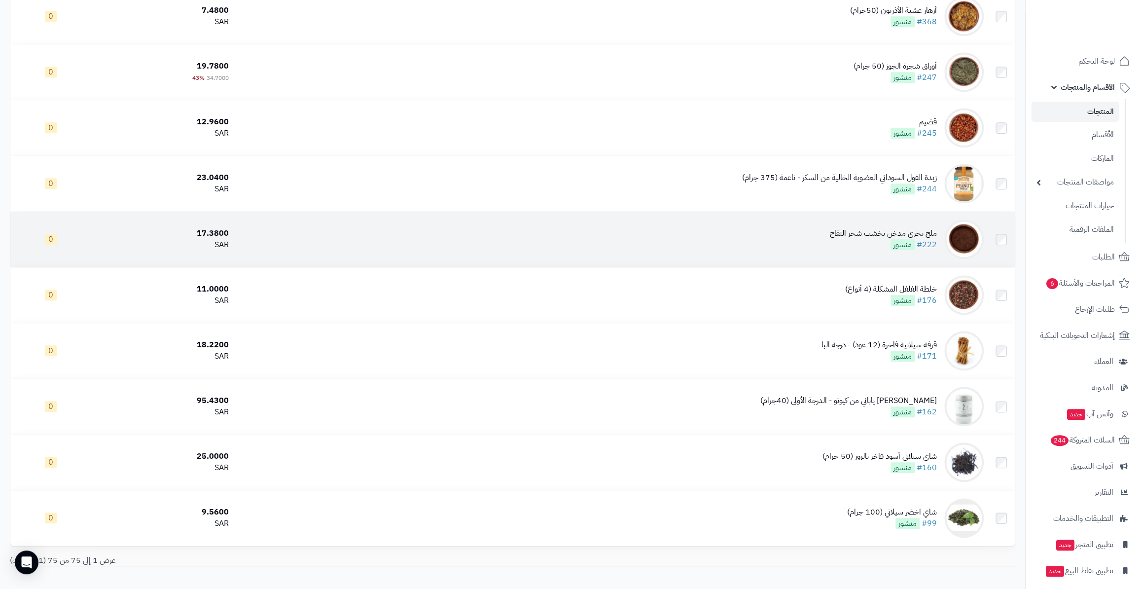
scroll to position [3805, 0]
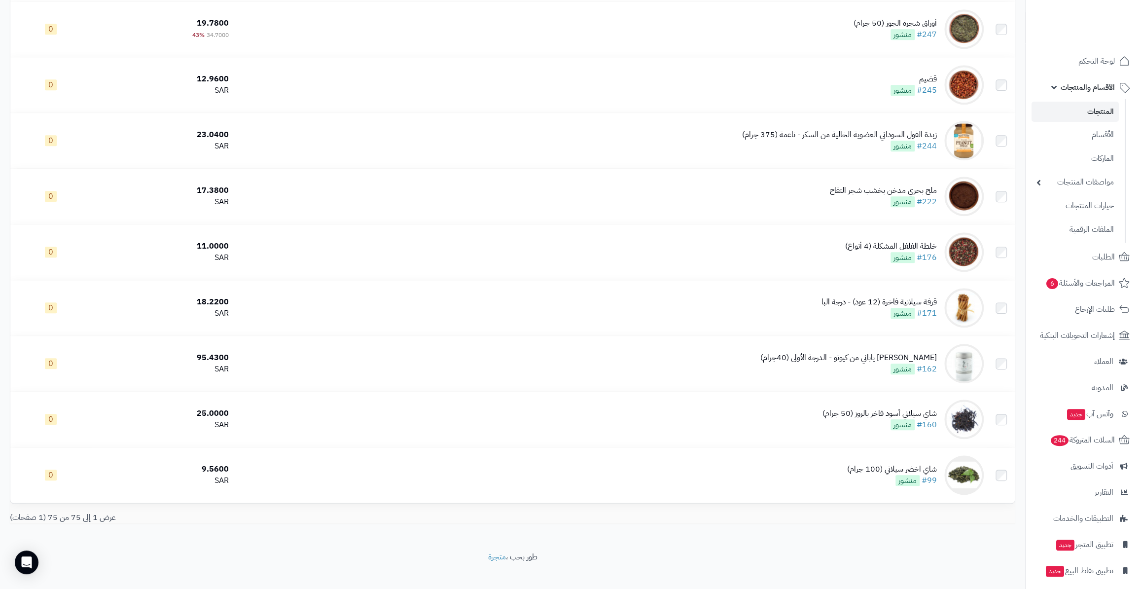
click at [1090, 122] on link "المنتجات" at bounding box center [1074, 112] width 87 height 20
